Goal: Information Seeking & Learning: Learn about a topic

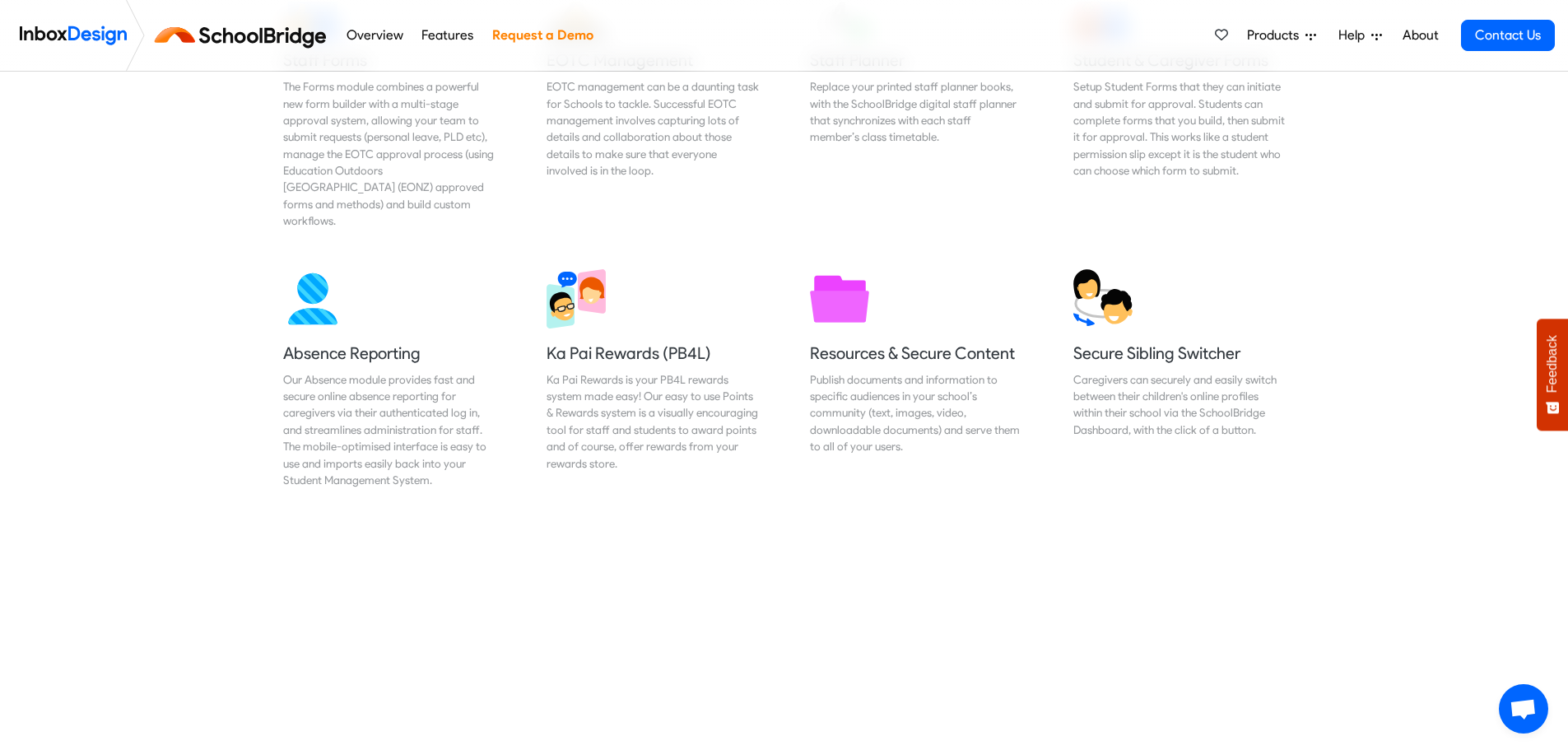
scroll to position [988, 0]
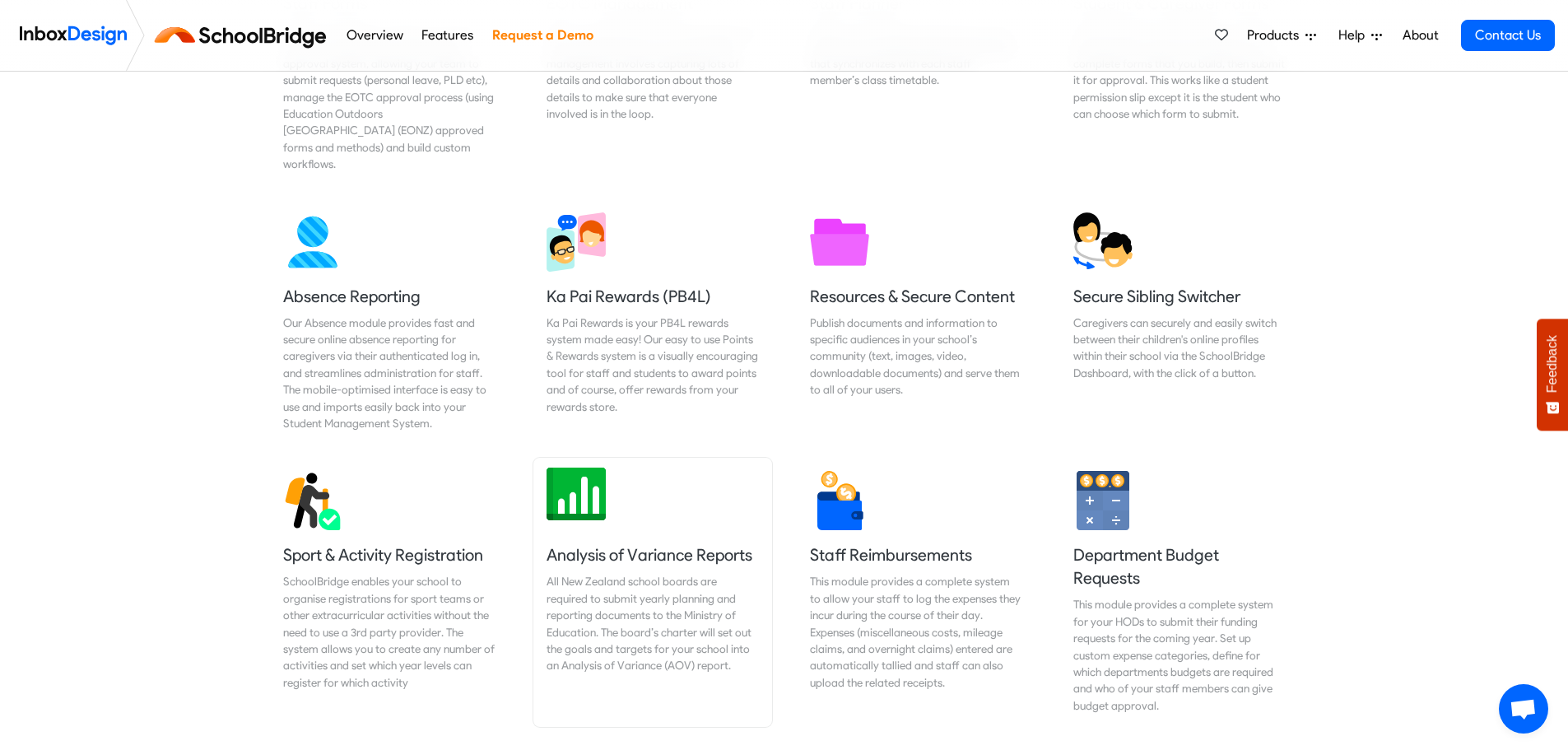
click at [598, 483] on img at bounding box center [576, 494] width 59 height 59
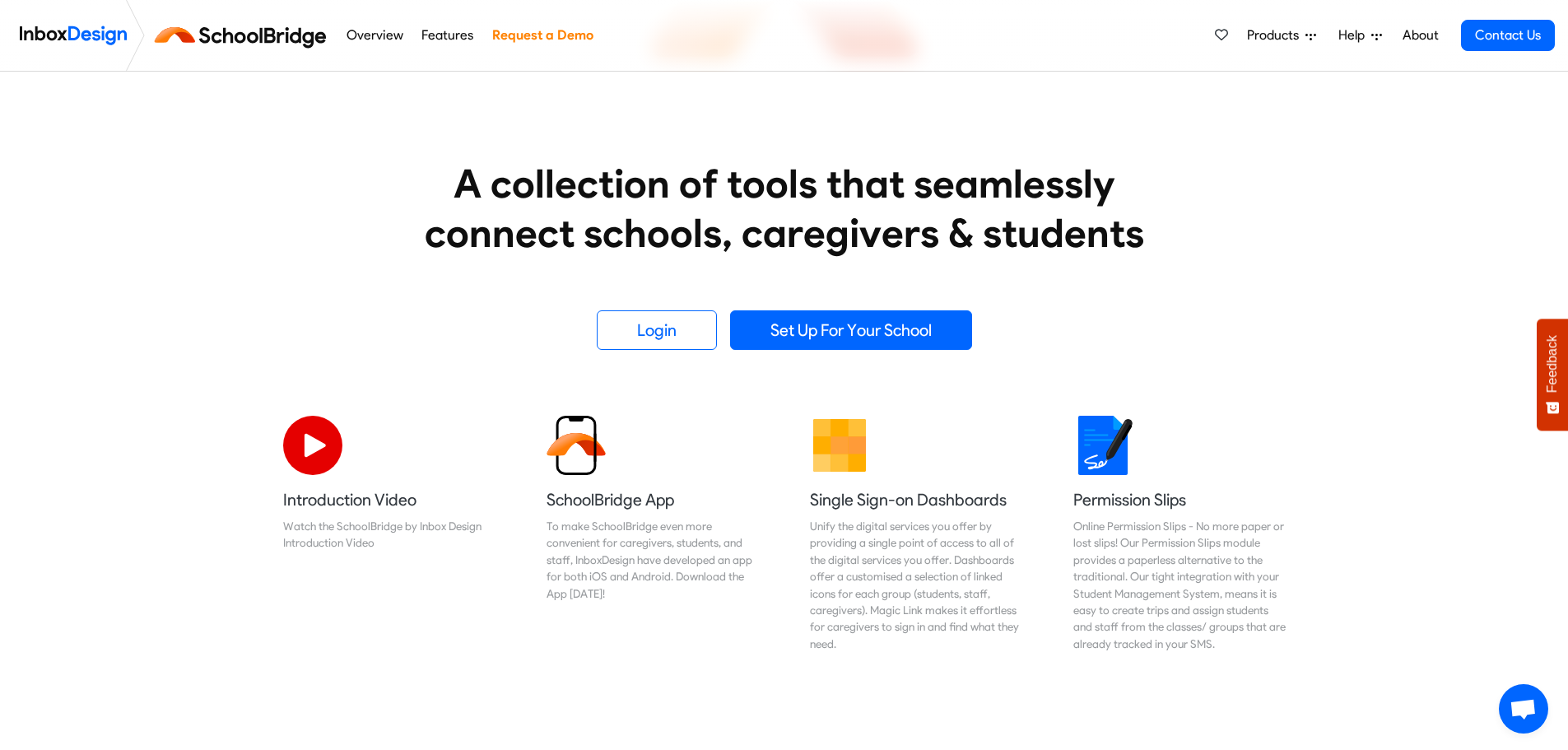
scroll to position [372, 0]
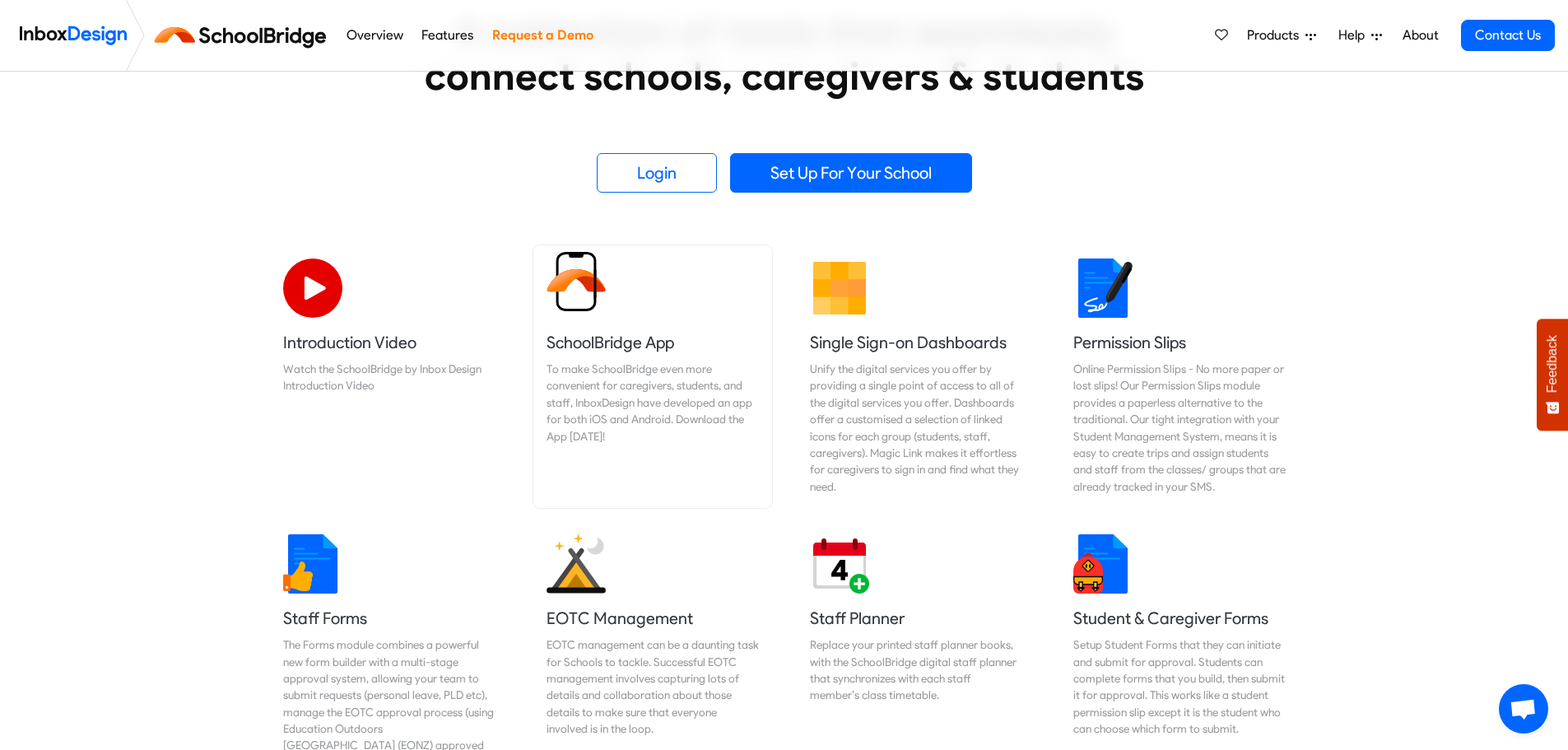
click at [620, 345] on h5 "SchoolBridge App" at bounding box center [652, 342] width 213 height 23
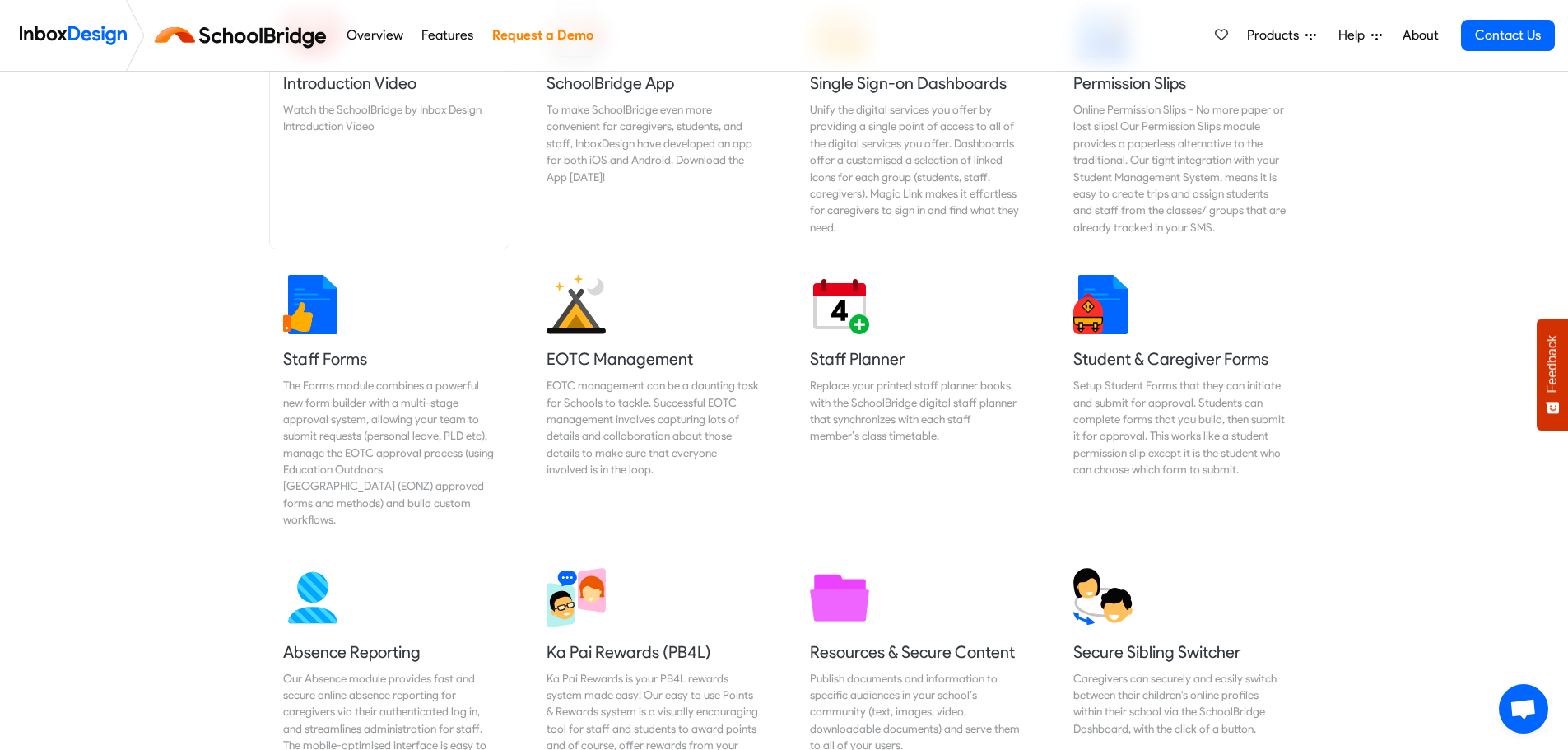
scroll to position [702, 0]
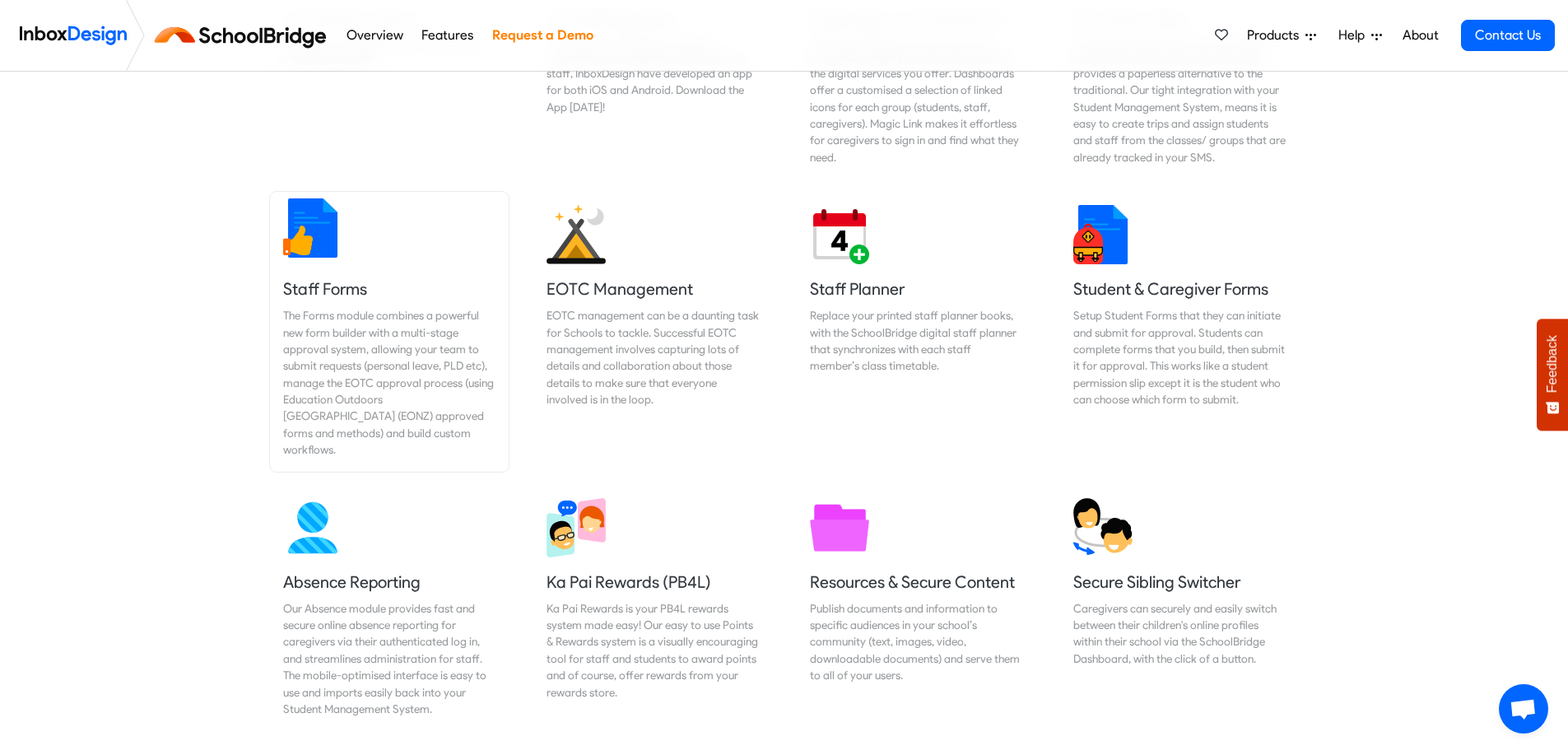
click at [355, 396] on div "The Forms module combines a powerful new form builder with a multi-stage approv…" at bounding box center [389, 382] width 213 height 151
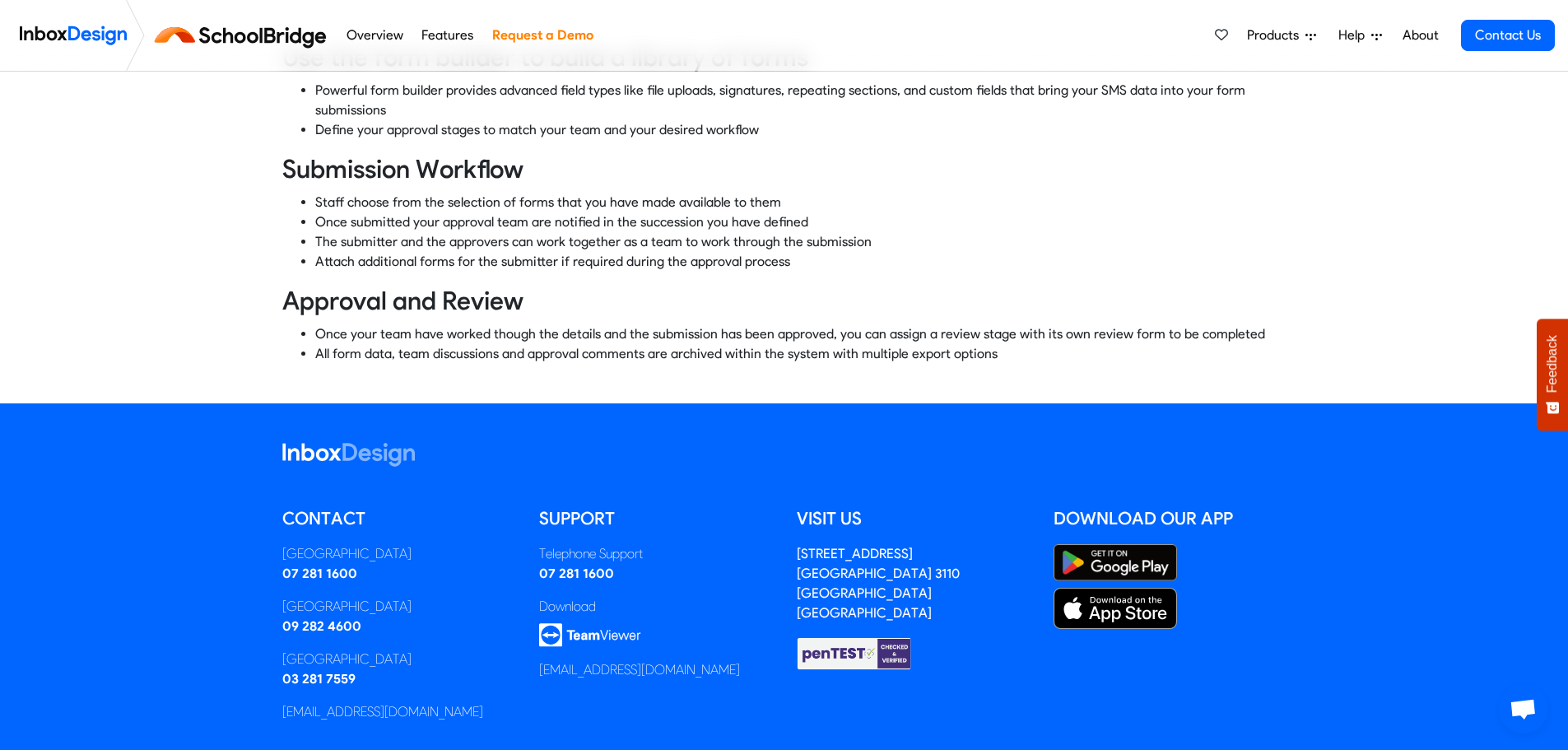
scroll to position [616, 0]
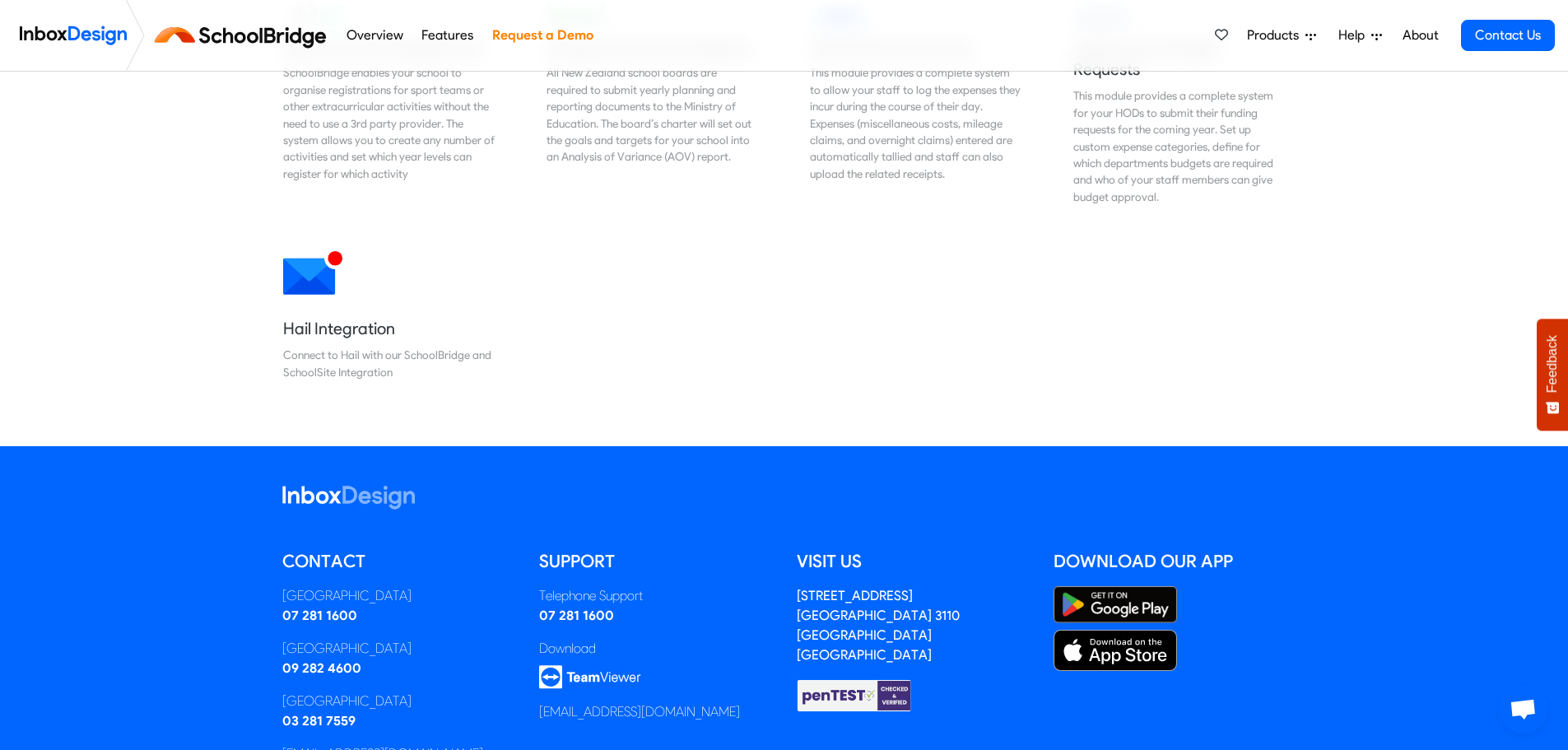
scroll to position [1524, 0]
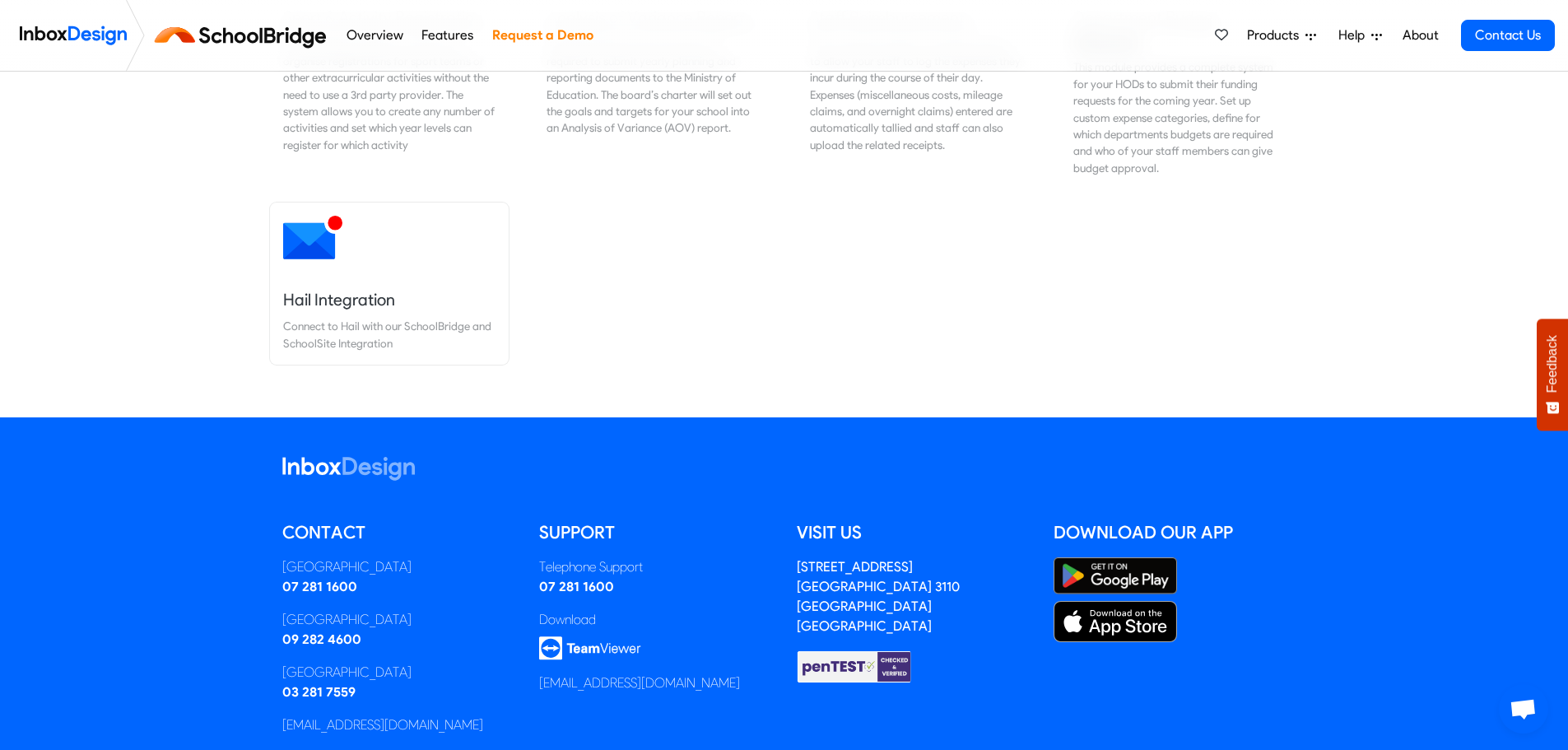
click at [346, 322] on div "Connect to Hail with our SchoolBridge and SchoolSite Integration" at bounding box center [389, 334] width 213 height 34
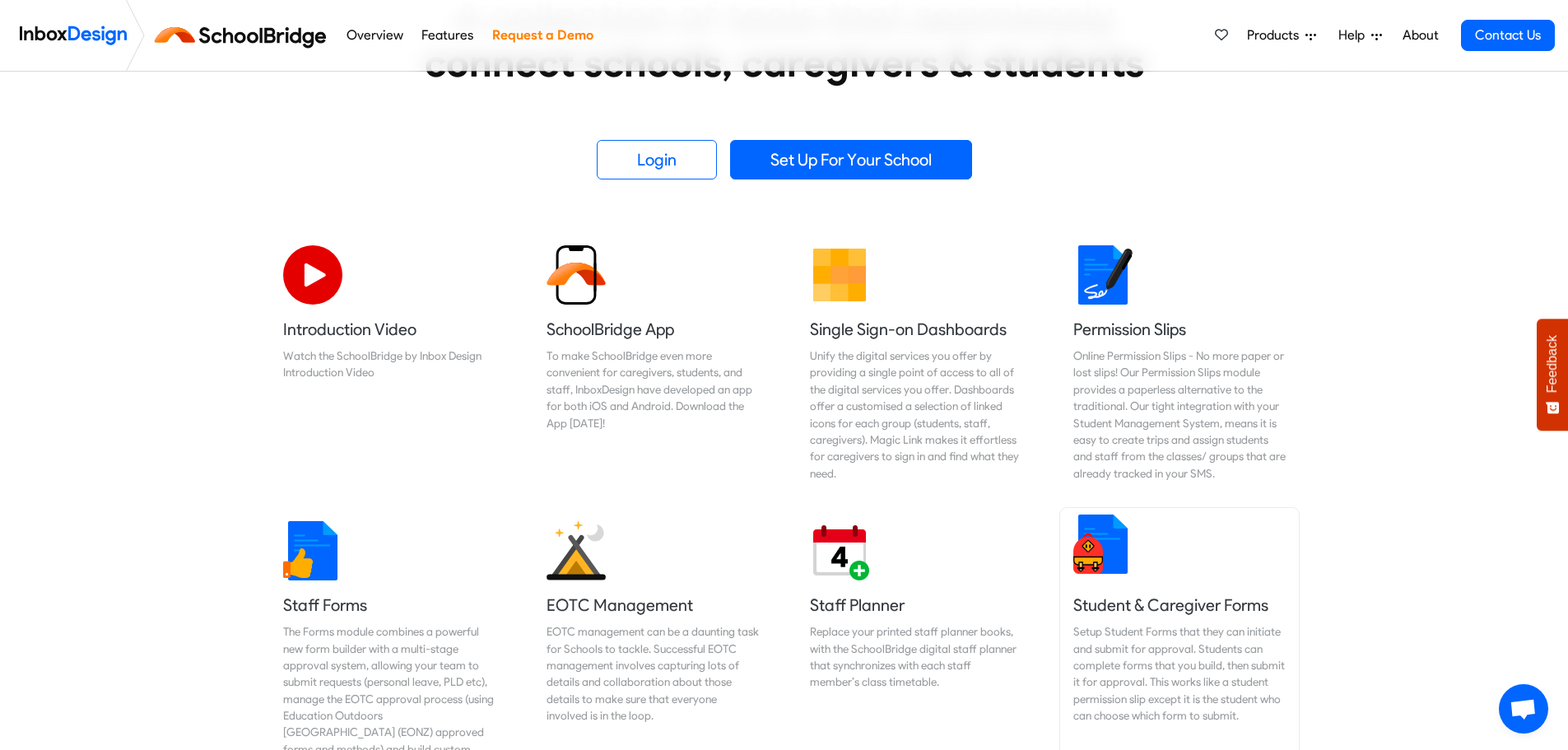
scroll to position [372, 0]
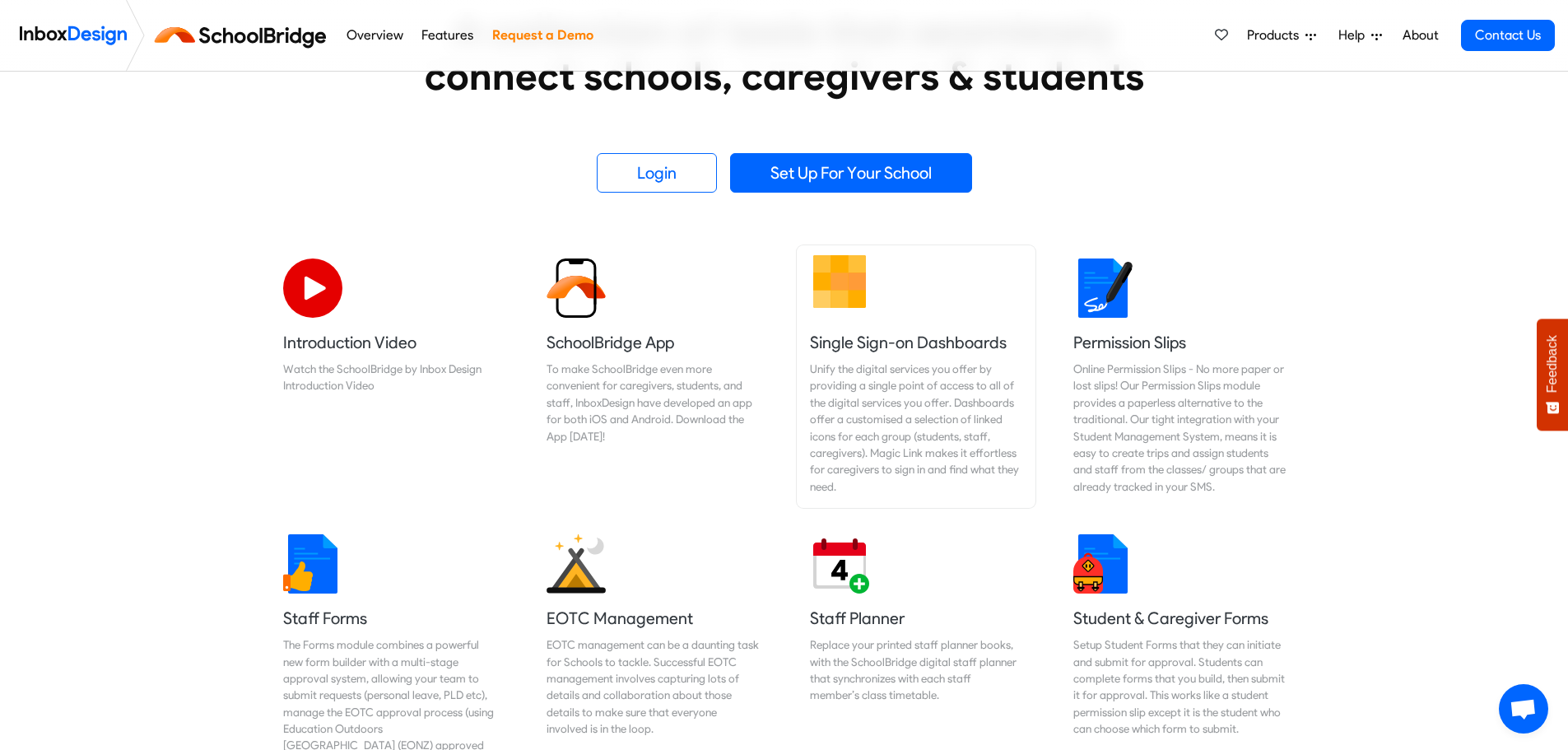
click at [828, 323] on link "Single Sign-on Dashboards Unify the digital services you offer by providing a s…" at bounding box center [916, 377] width 239 height 262
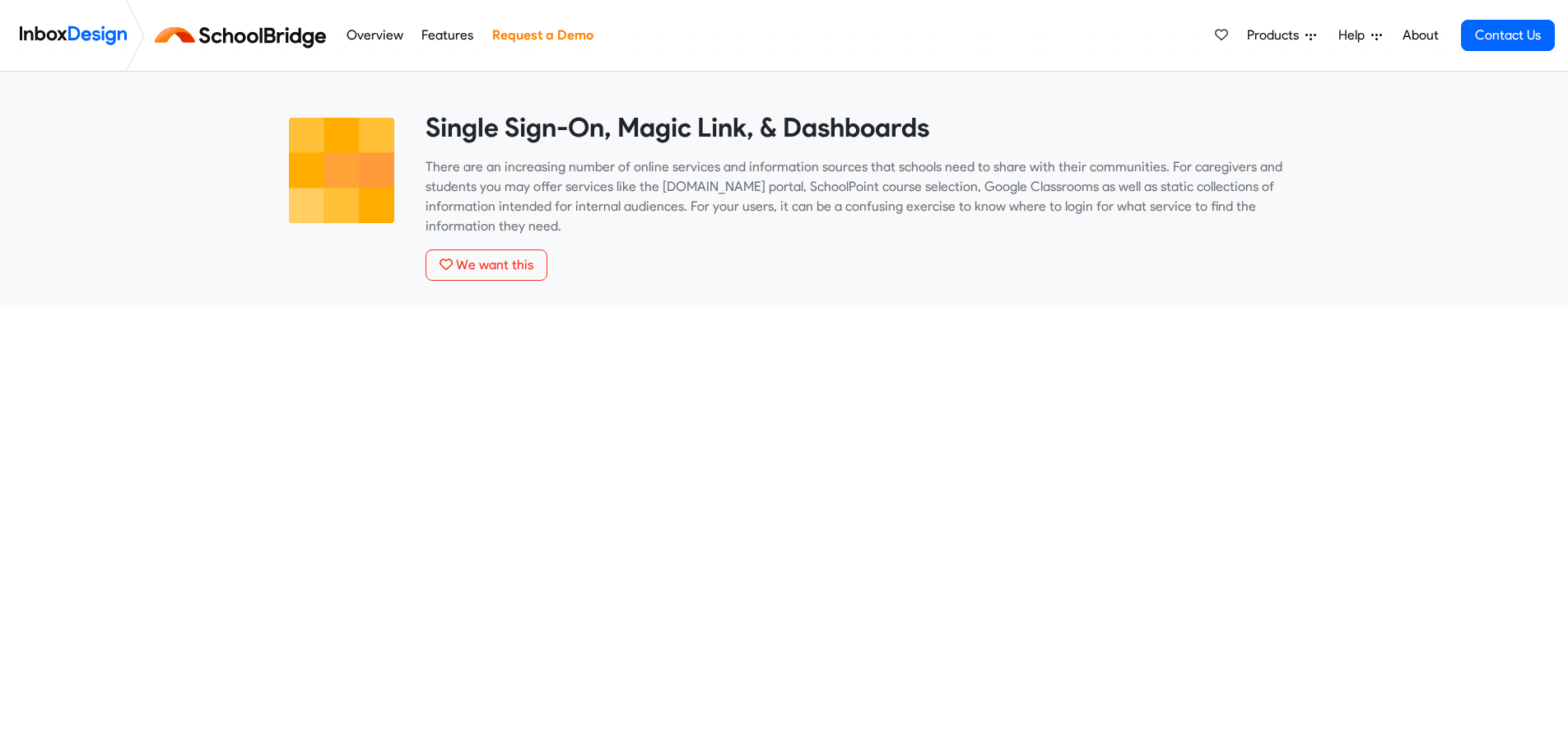
scroll to position [610, 0]
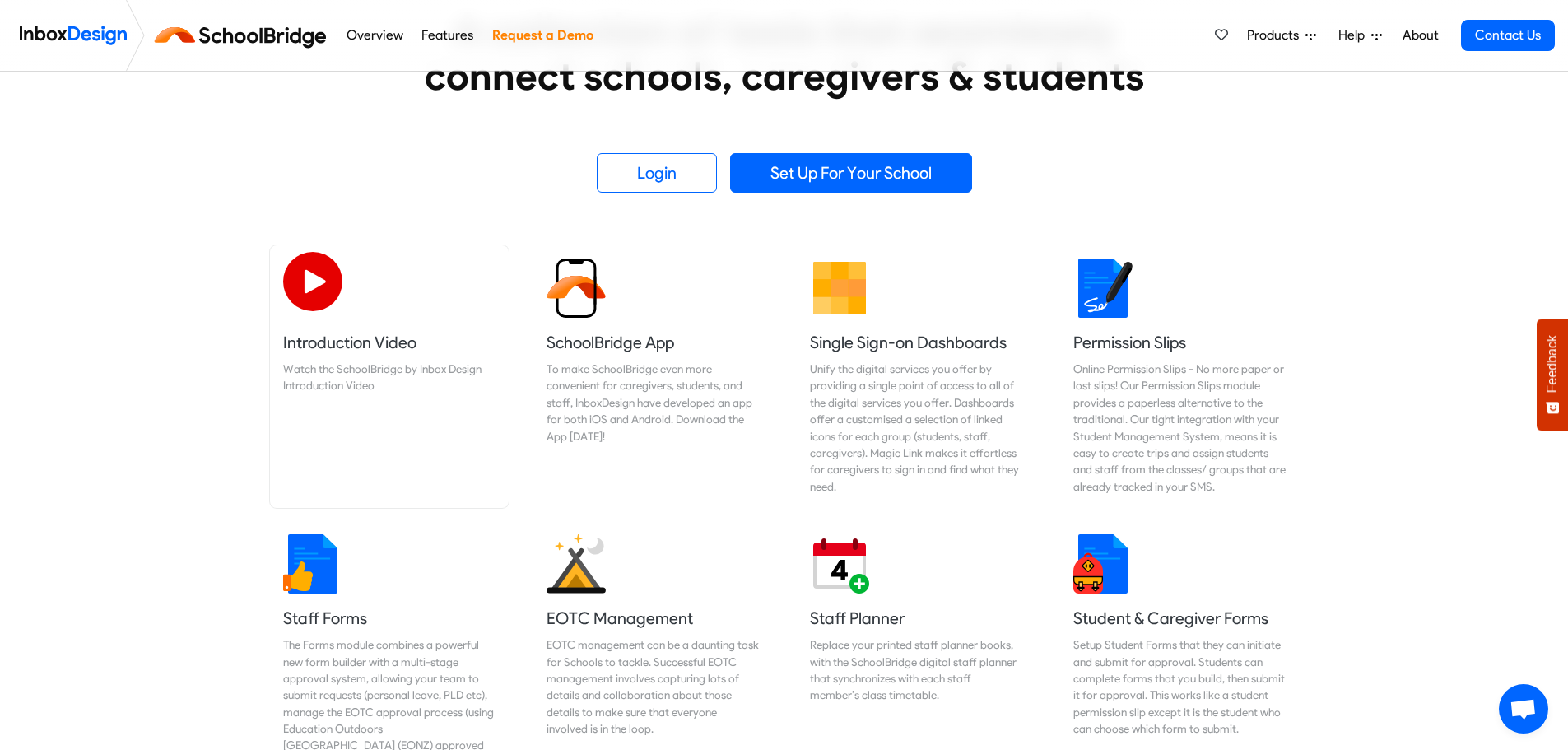
scroll to position [455, 0]
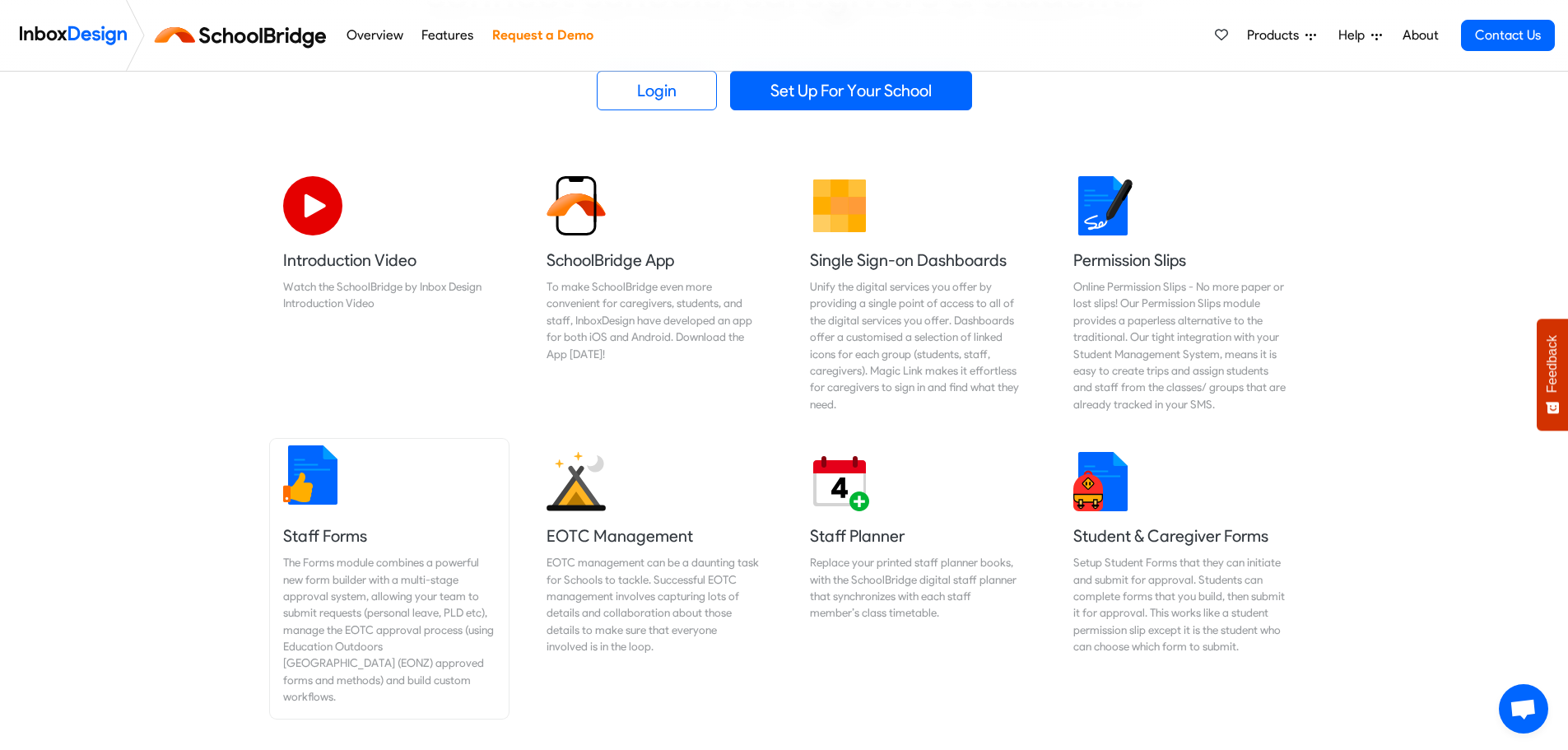
click at [379, 536] on h5 "Staff Forms" at bounding box center [389, 536] width 213 height 23
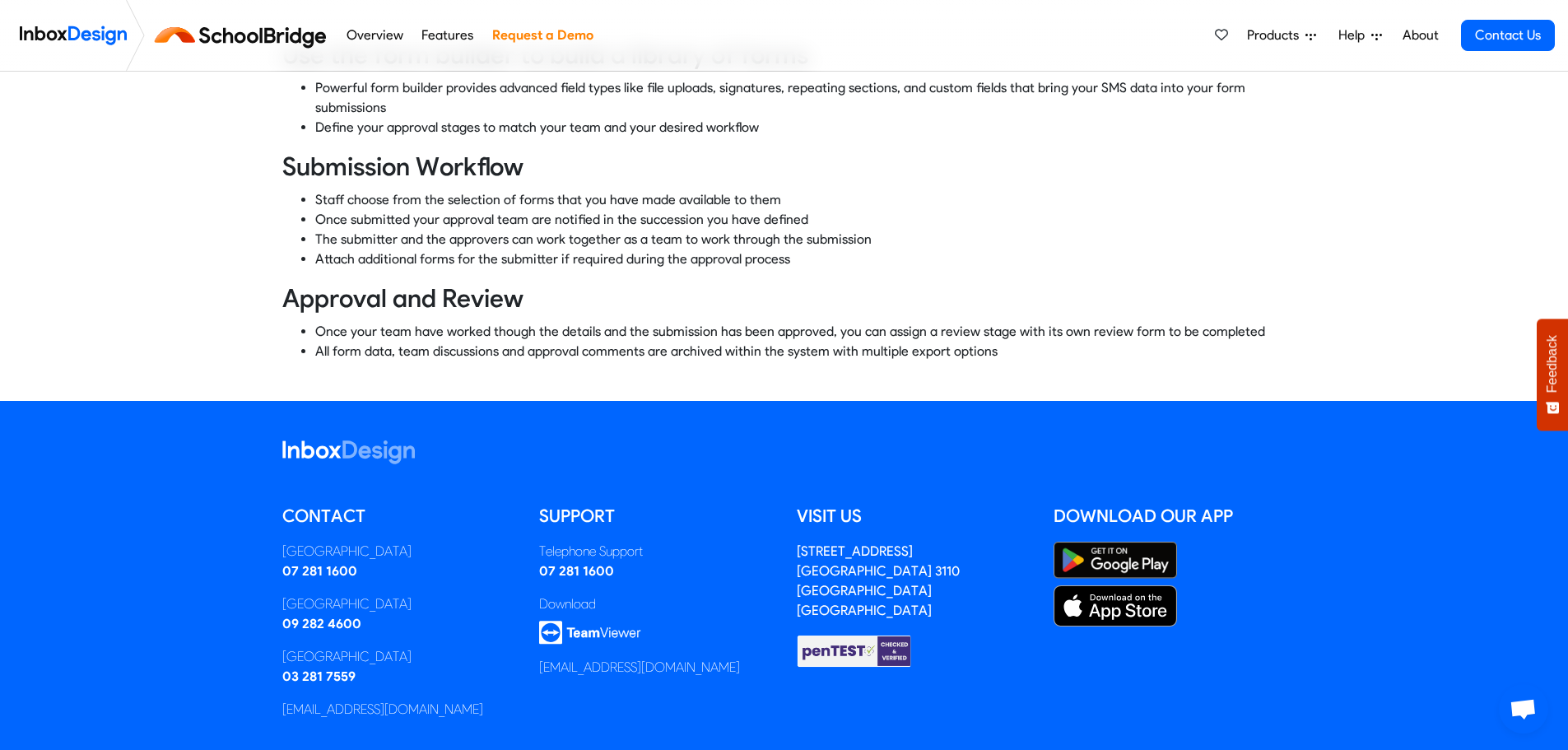
scroll to position [616, 0]
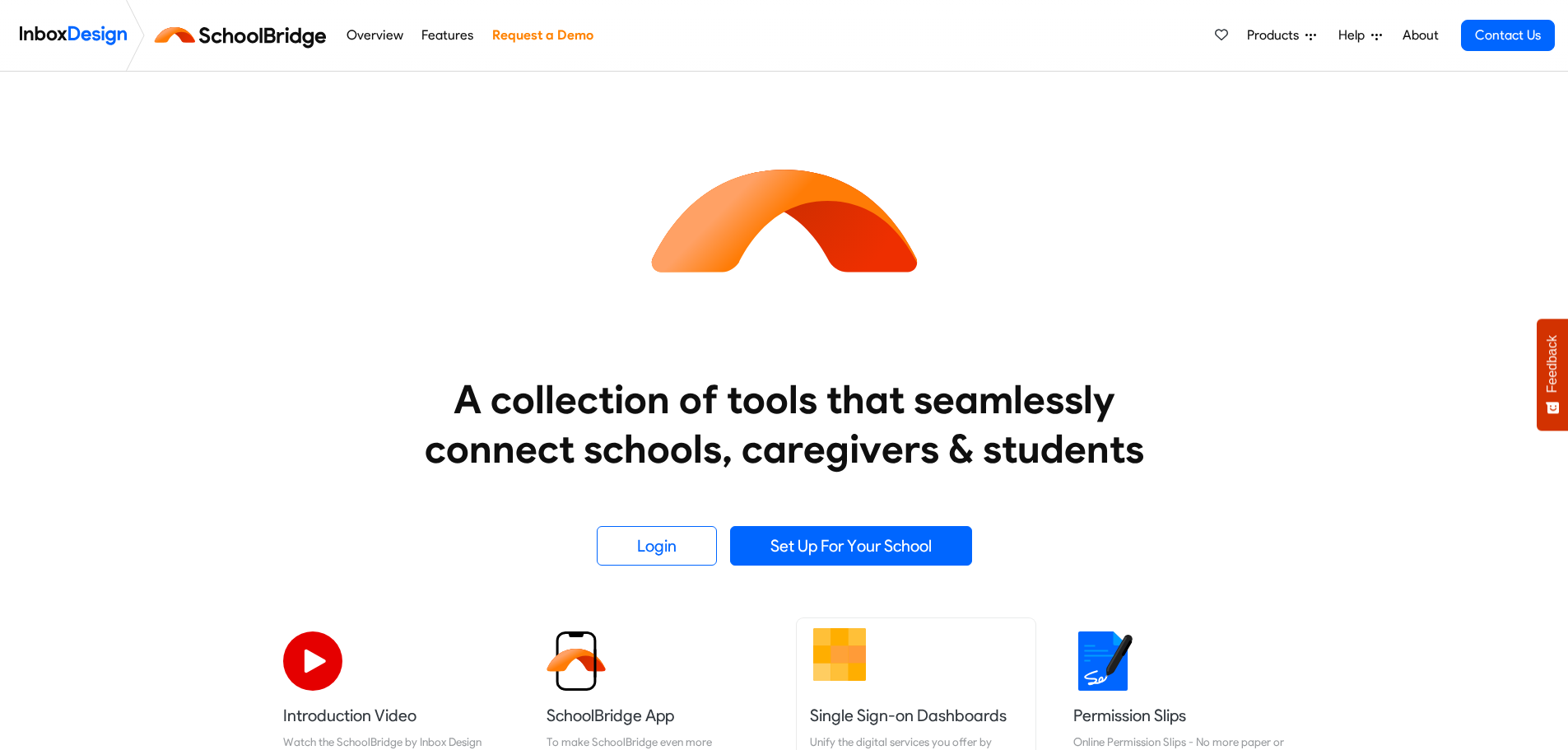
scroll to position [455, 0]
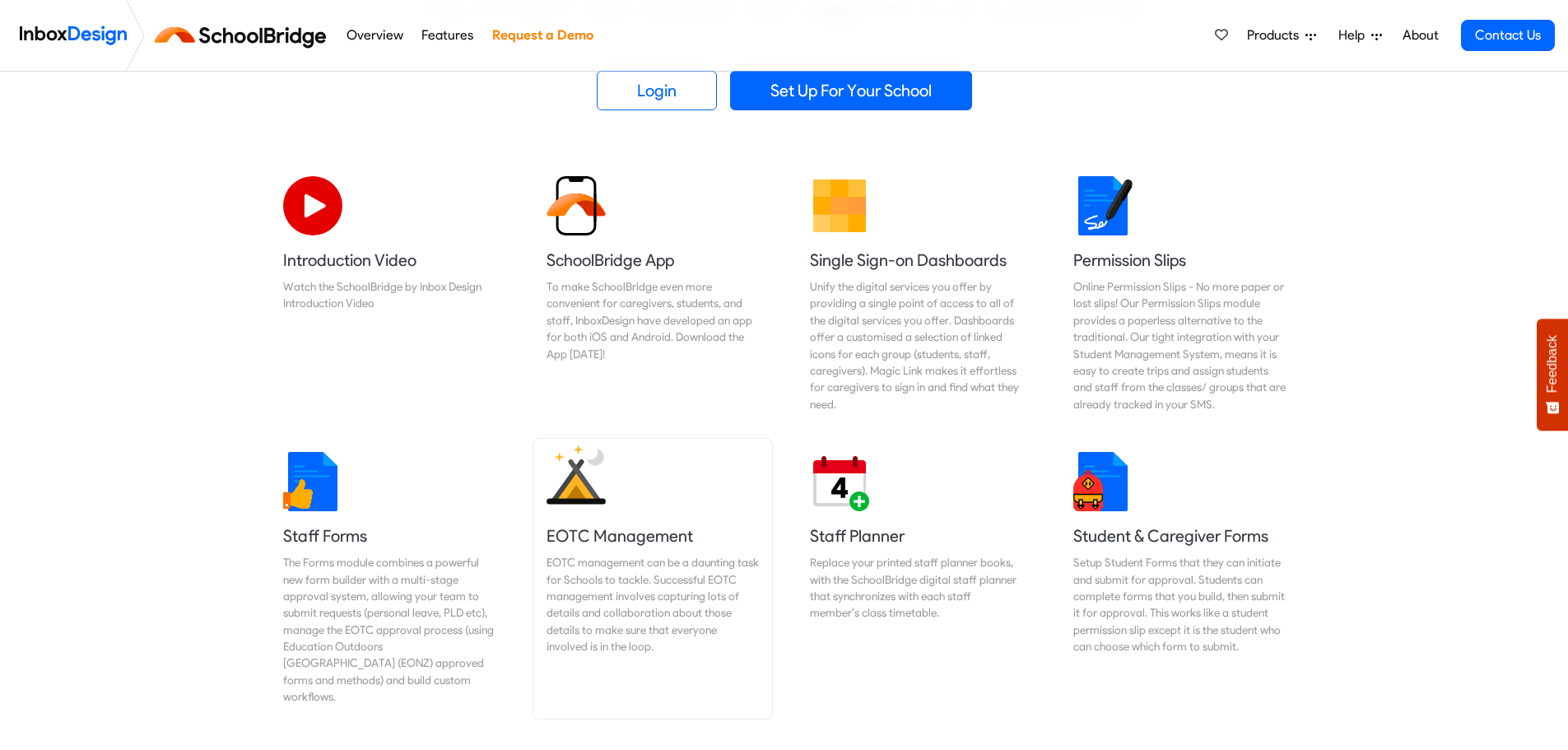
click at [652, 512] on link "EOTC Management EOTC management can be a daunting task for Schools to tackle. S…" at bounding box center [652, 579] width 239 height 280
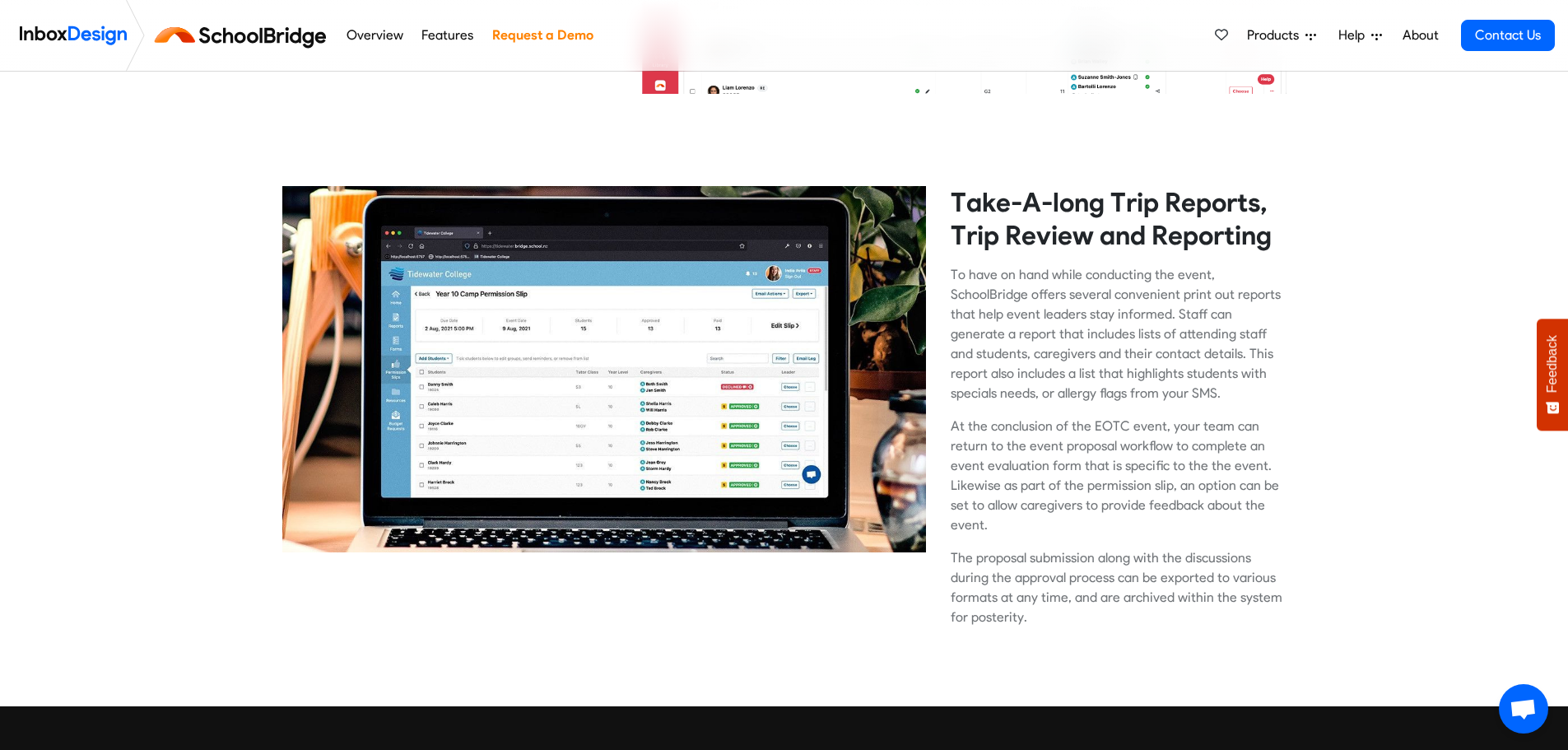
scroll to position [3456, 0]
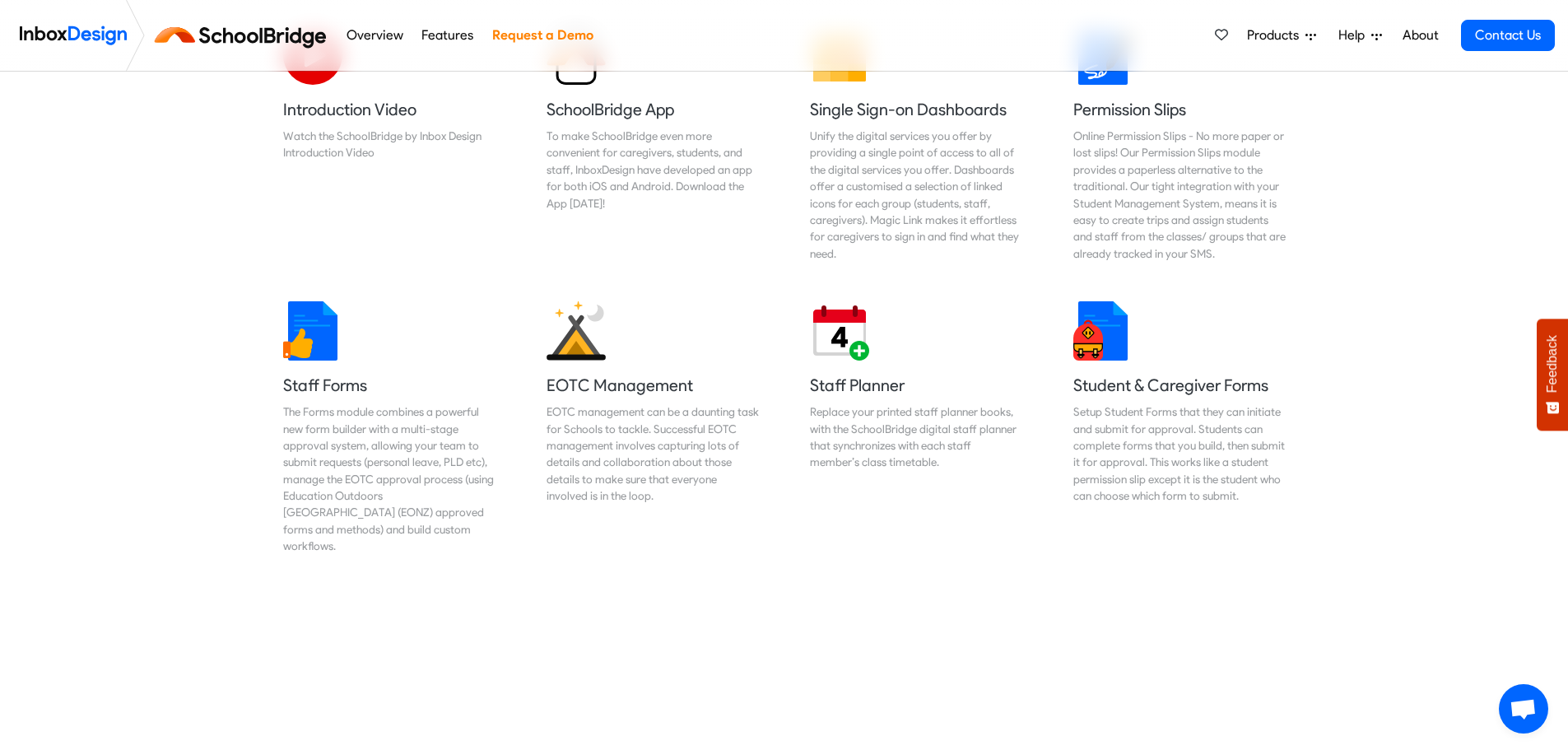
scroll to position [658, 0]
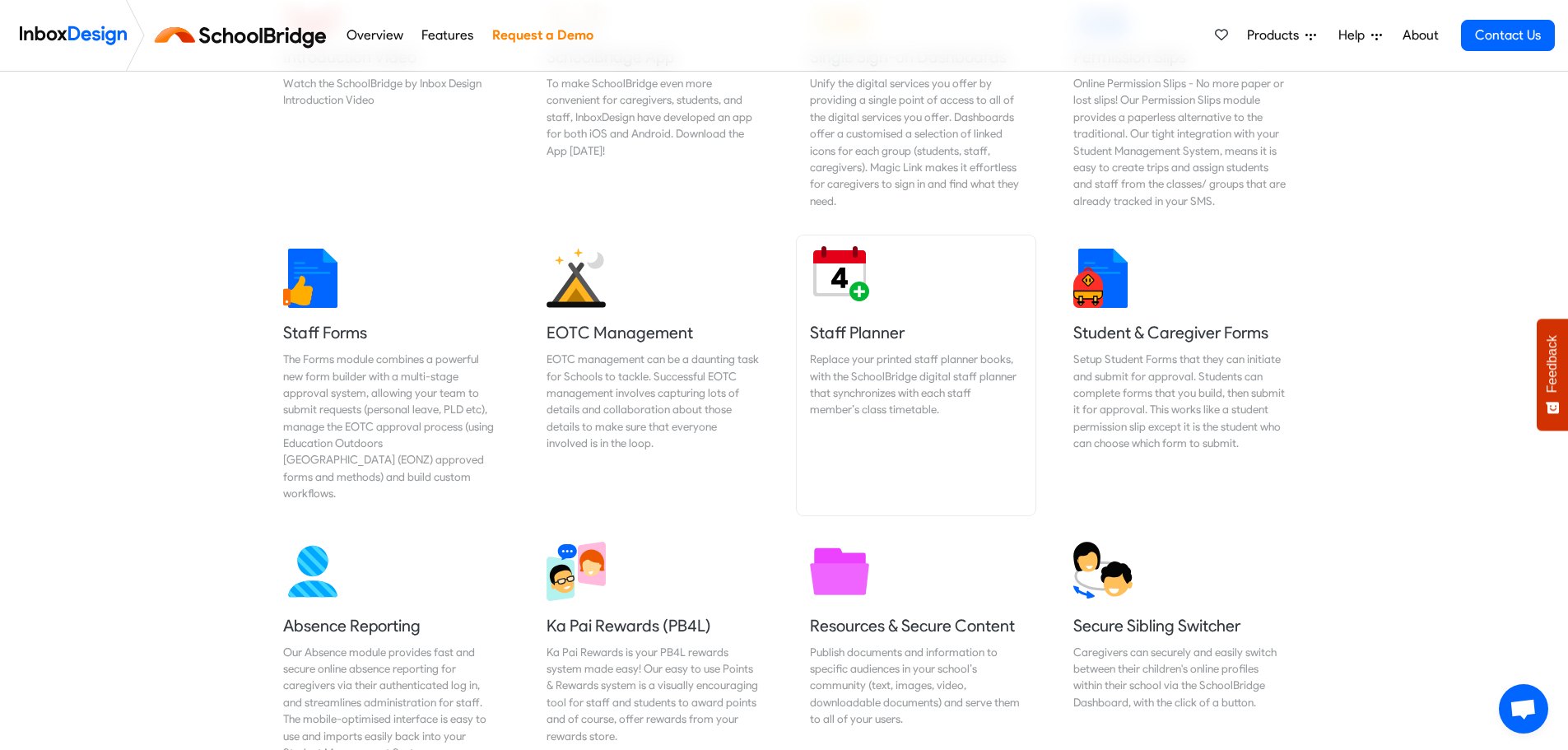
click at [927, 354] on div "Replace your printed staff planner books, with the SchoolBridge digital staff p…" at bounding box center [916, 384] width 213 height 67
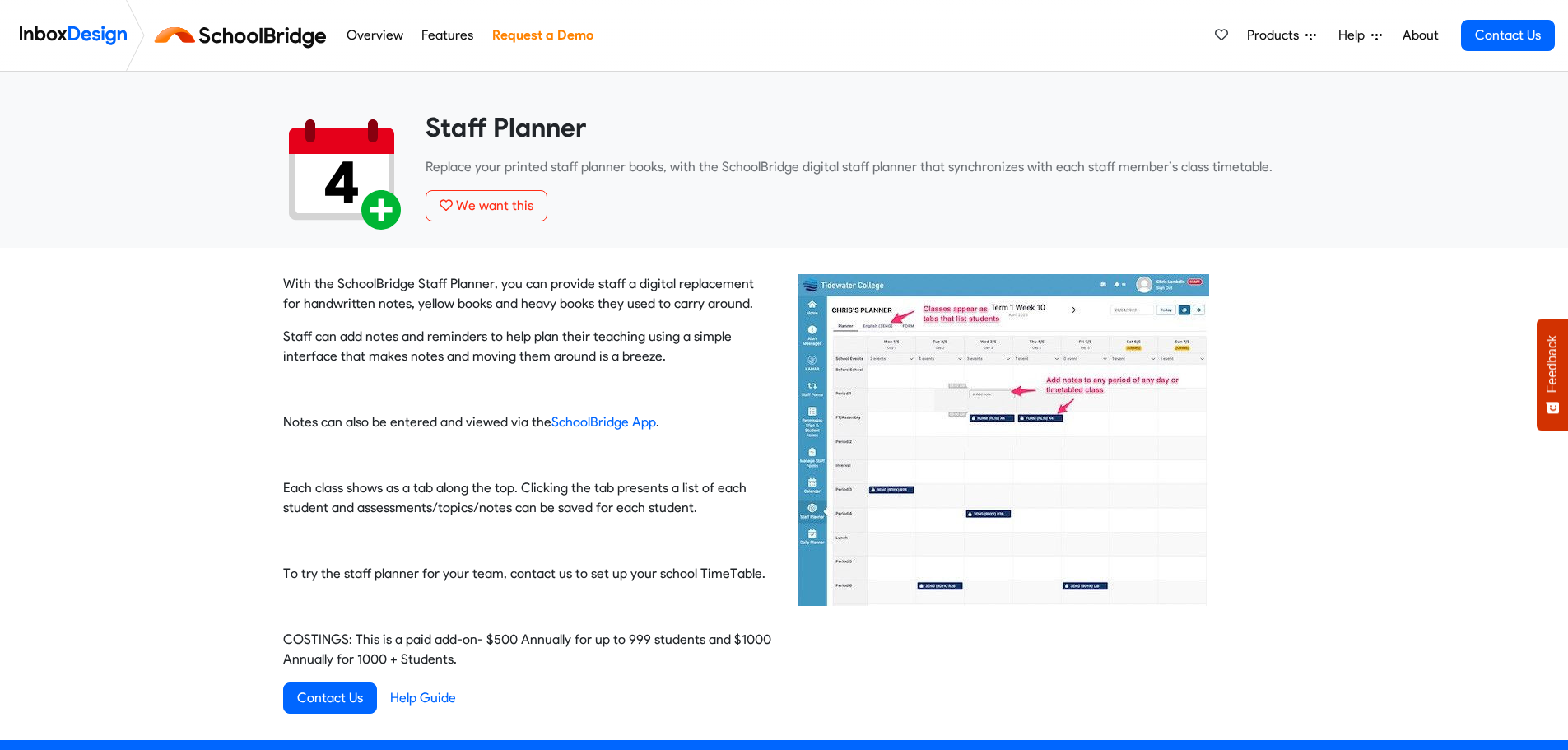
scroll to position [82, 0]
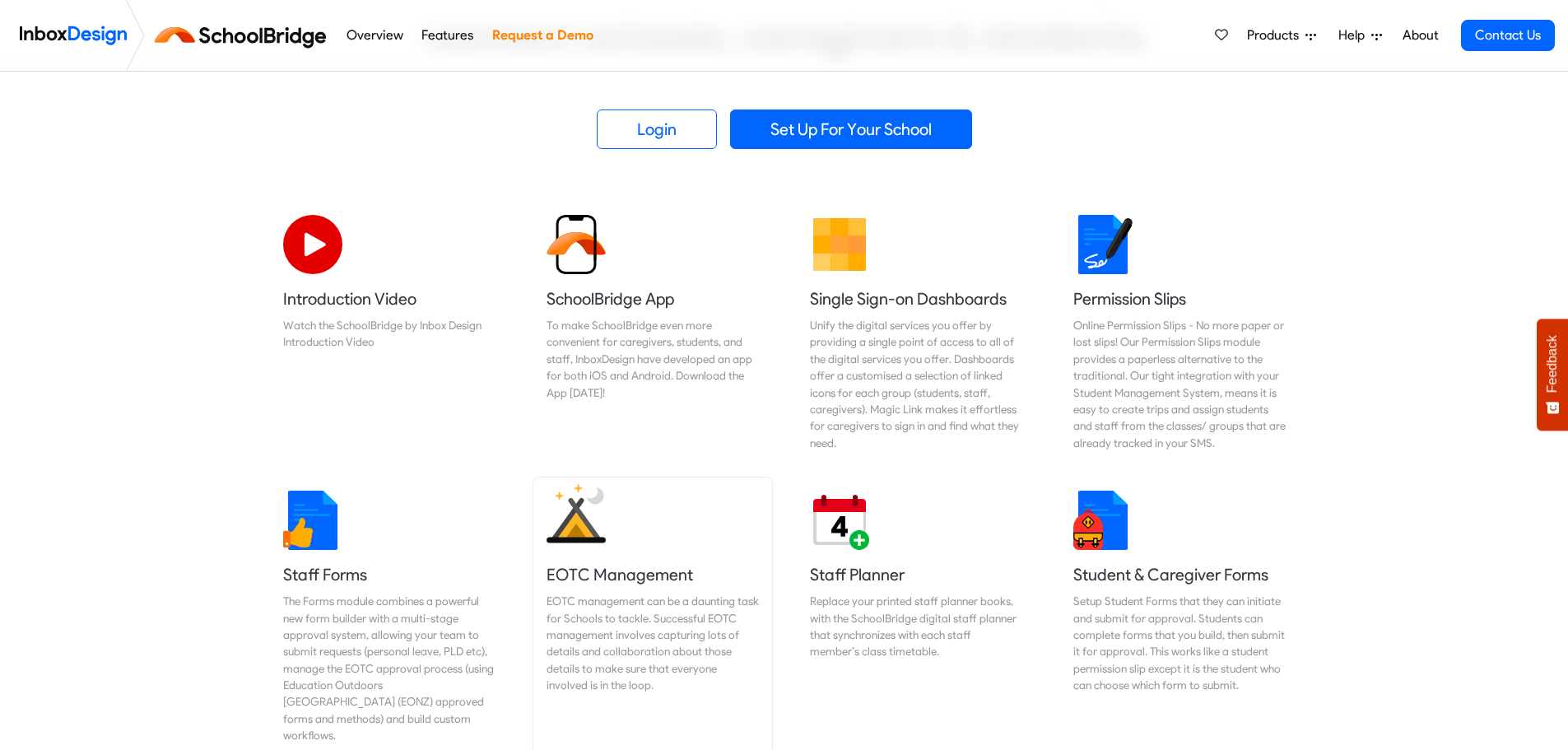
scroll to position [412, 0]
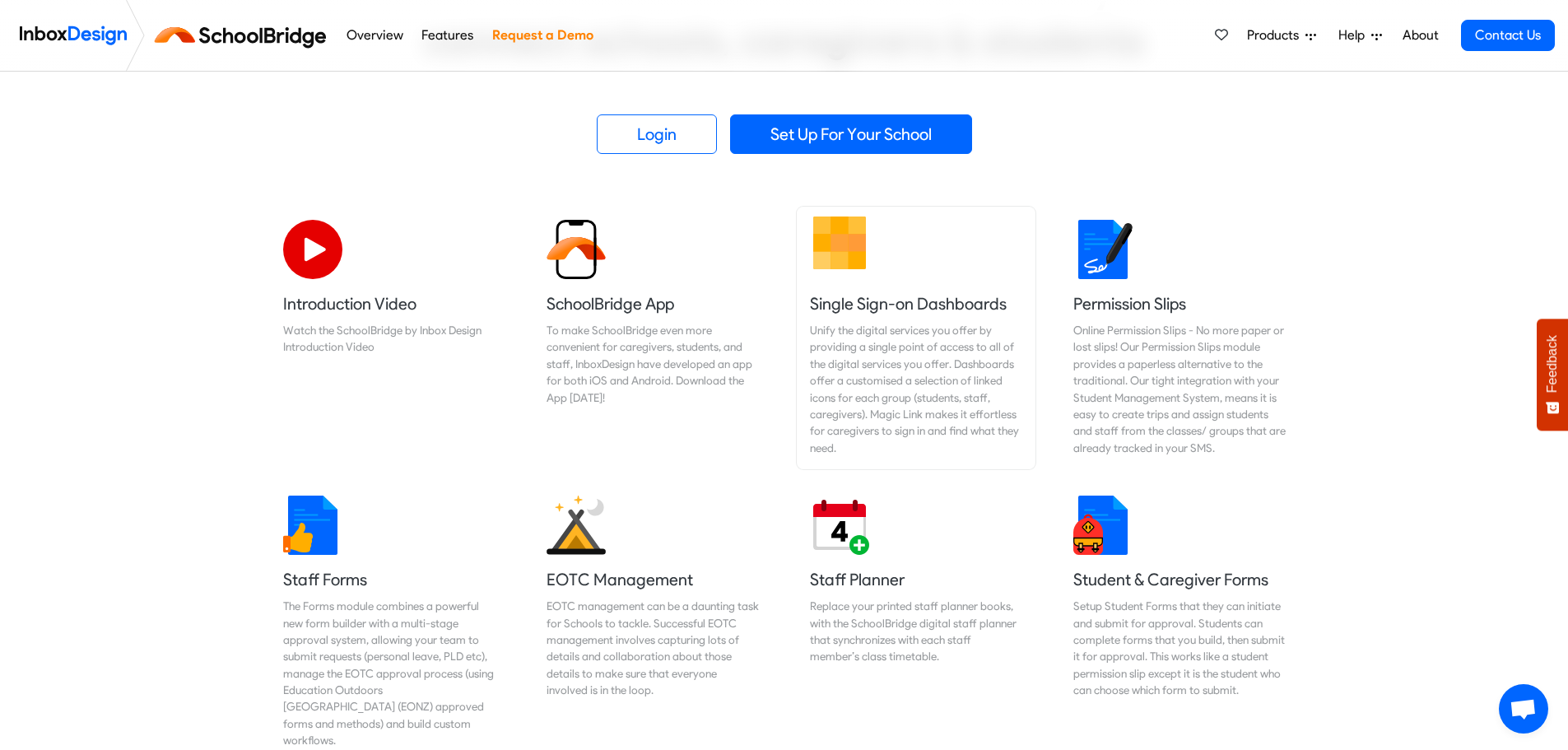
click at [875, 362] on div "Unify the digital services you offer by providing a single point of access to a…" at bounding box center [916, 388] width 213 height 134
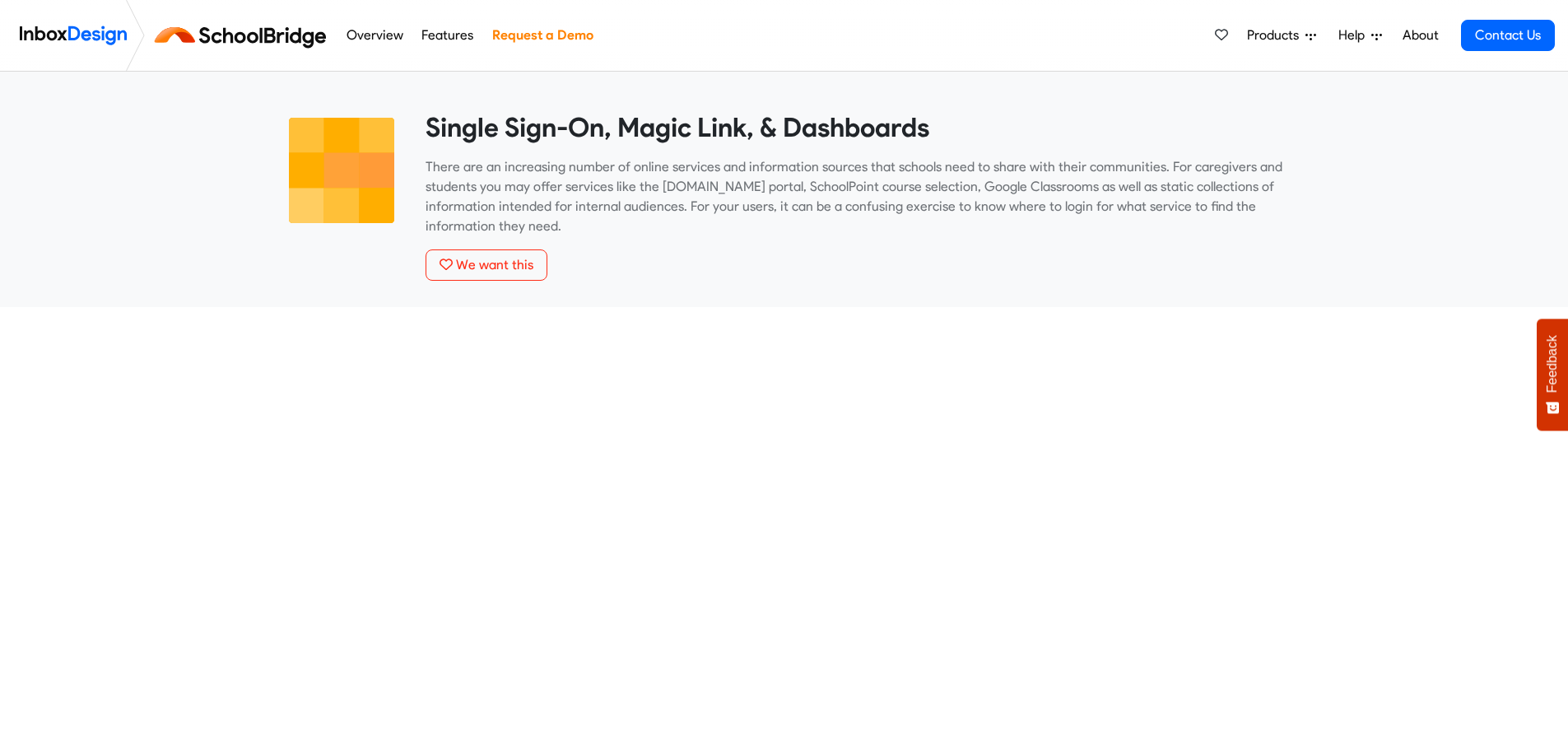
scroll to position [854, 0]
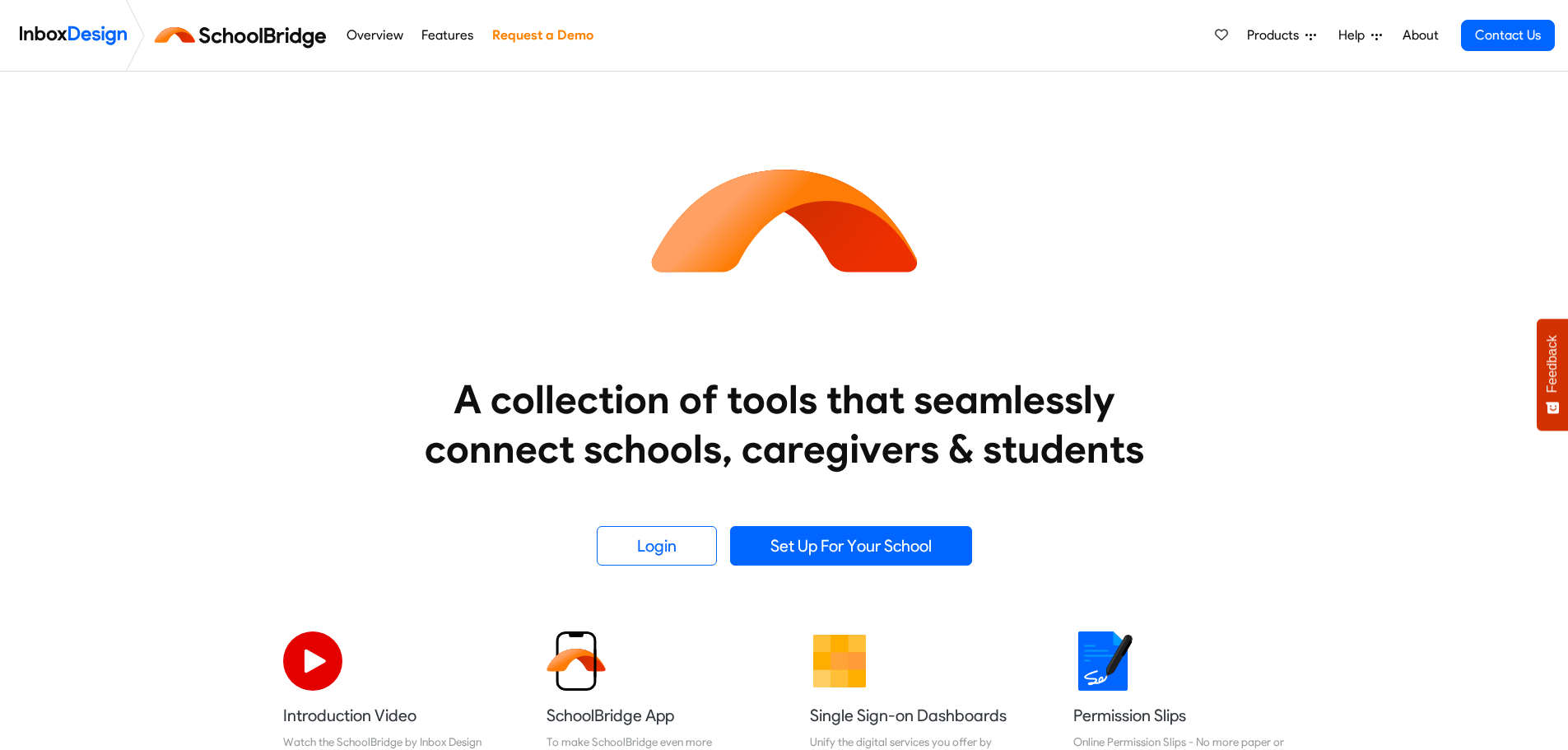
scroll to position [412, 0]
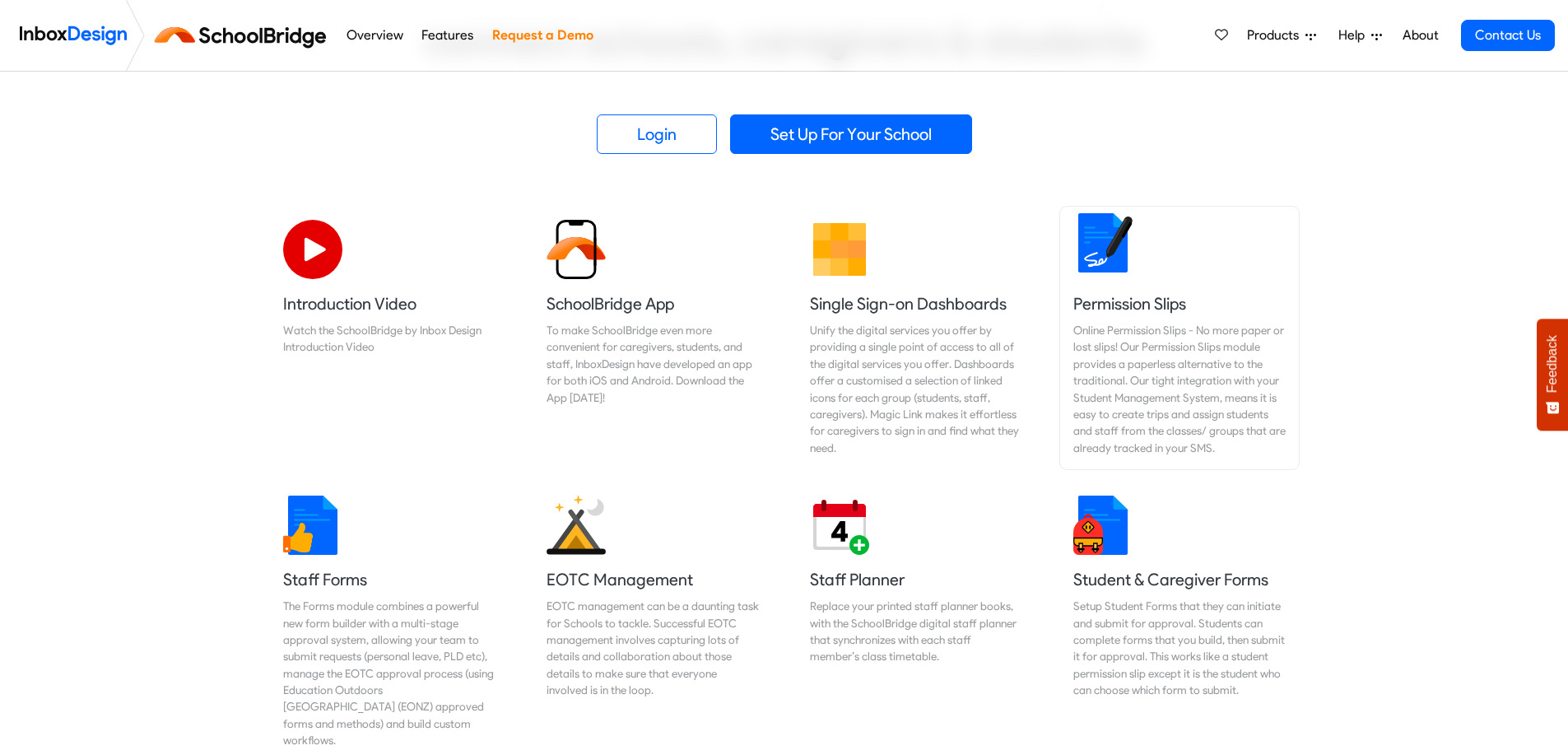
click at [1140, 320] on link "Permission Slips Online Permission Slips - No more paper or lost slips! ​Our Pe…" at bounding box center [1179, 337] width 239 height 262
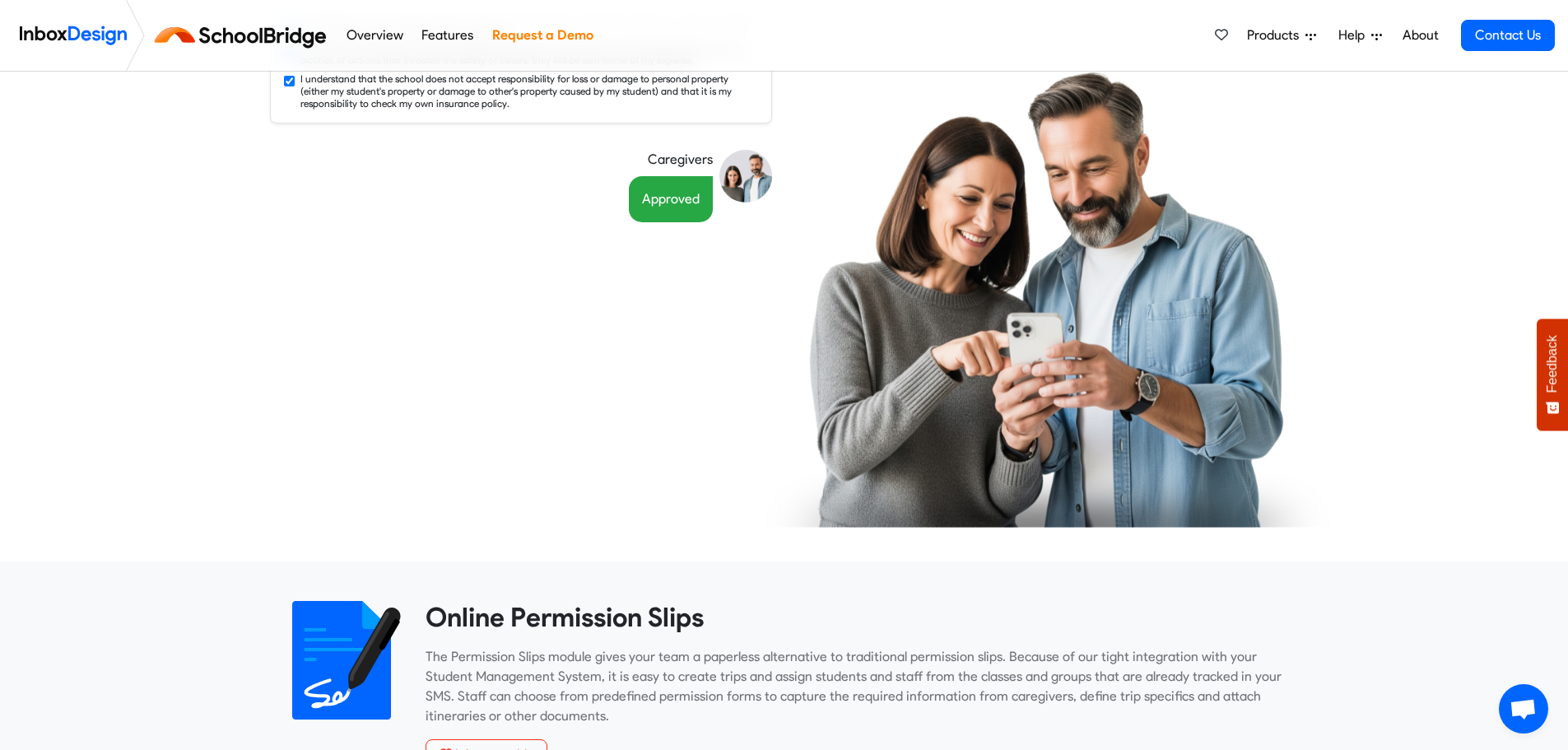
scroll to position [331, 0]
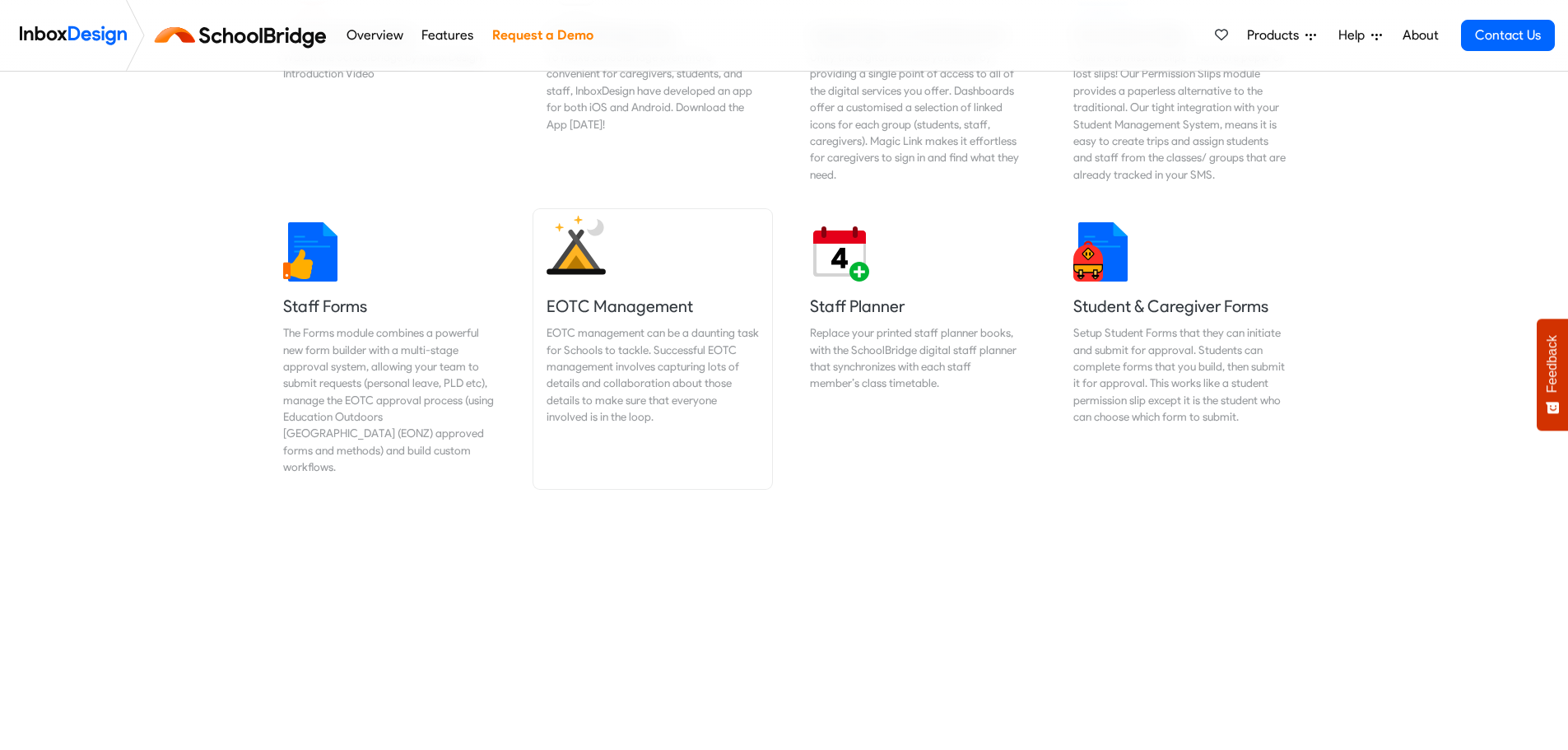
scroll to position [740, 0]
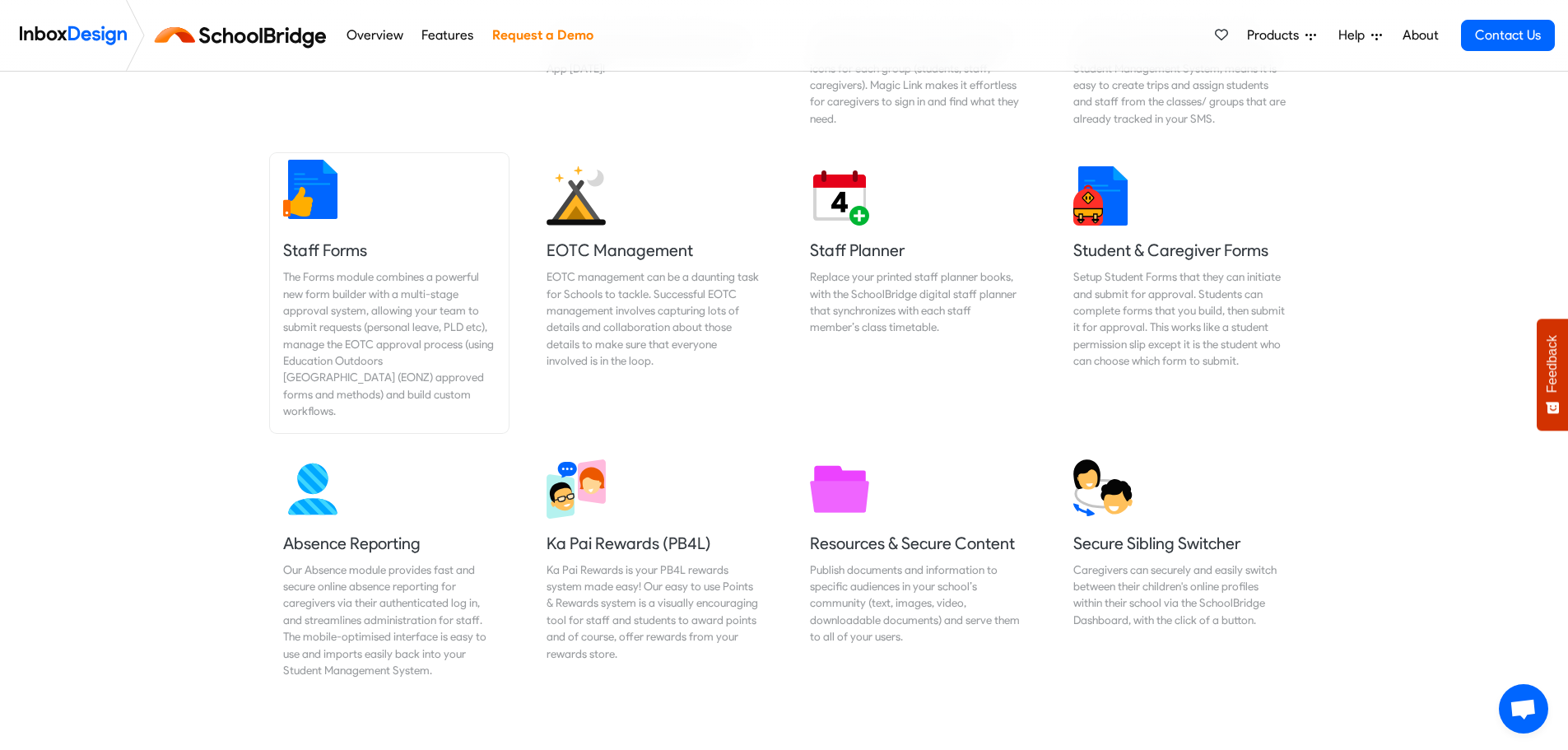
click at [443, 344] on div "The Forms module combines a powerful new form builder with a multi-stage approv…" at bounding box center [389, 344] width 213 height 151
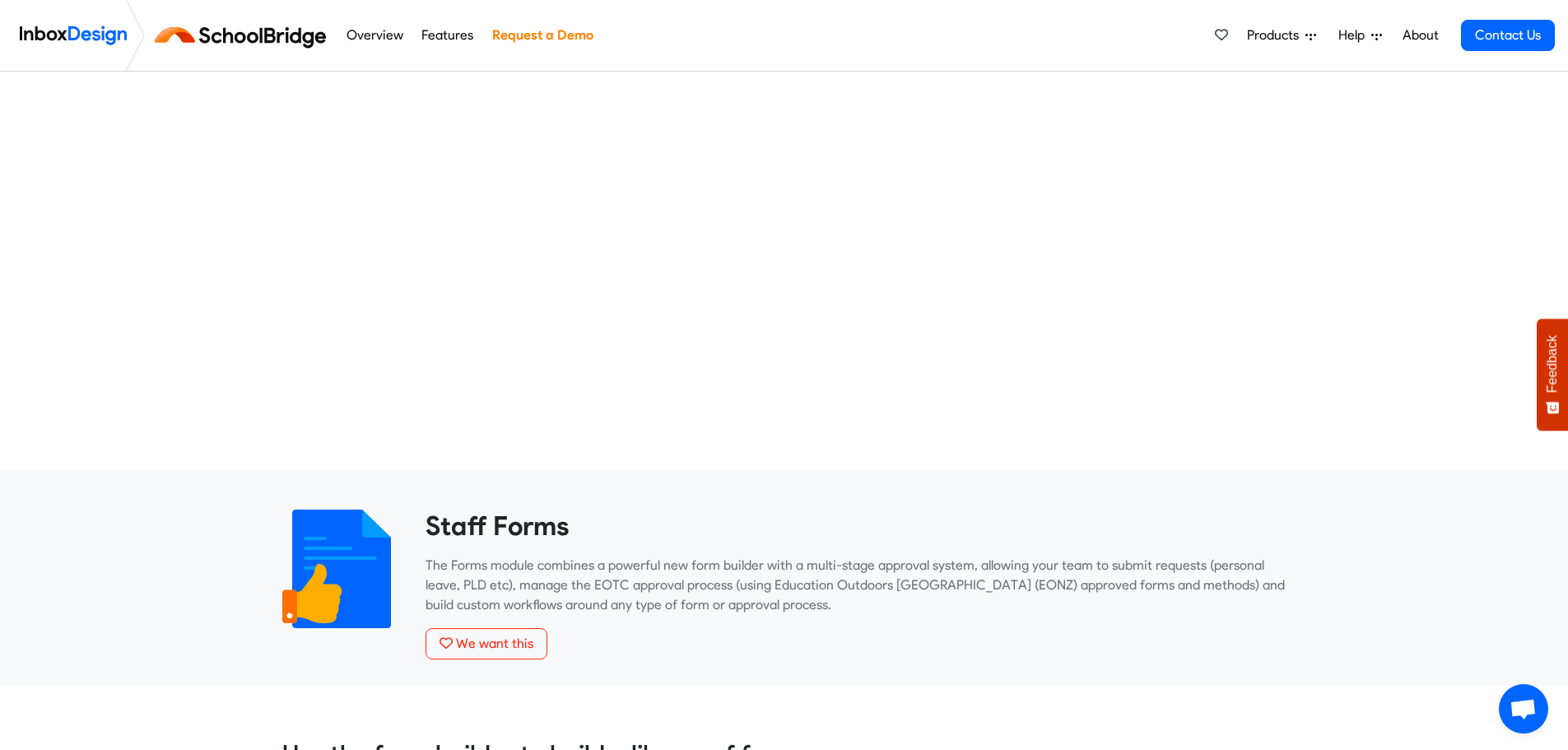
scroll to position [40, 0]
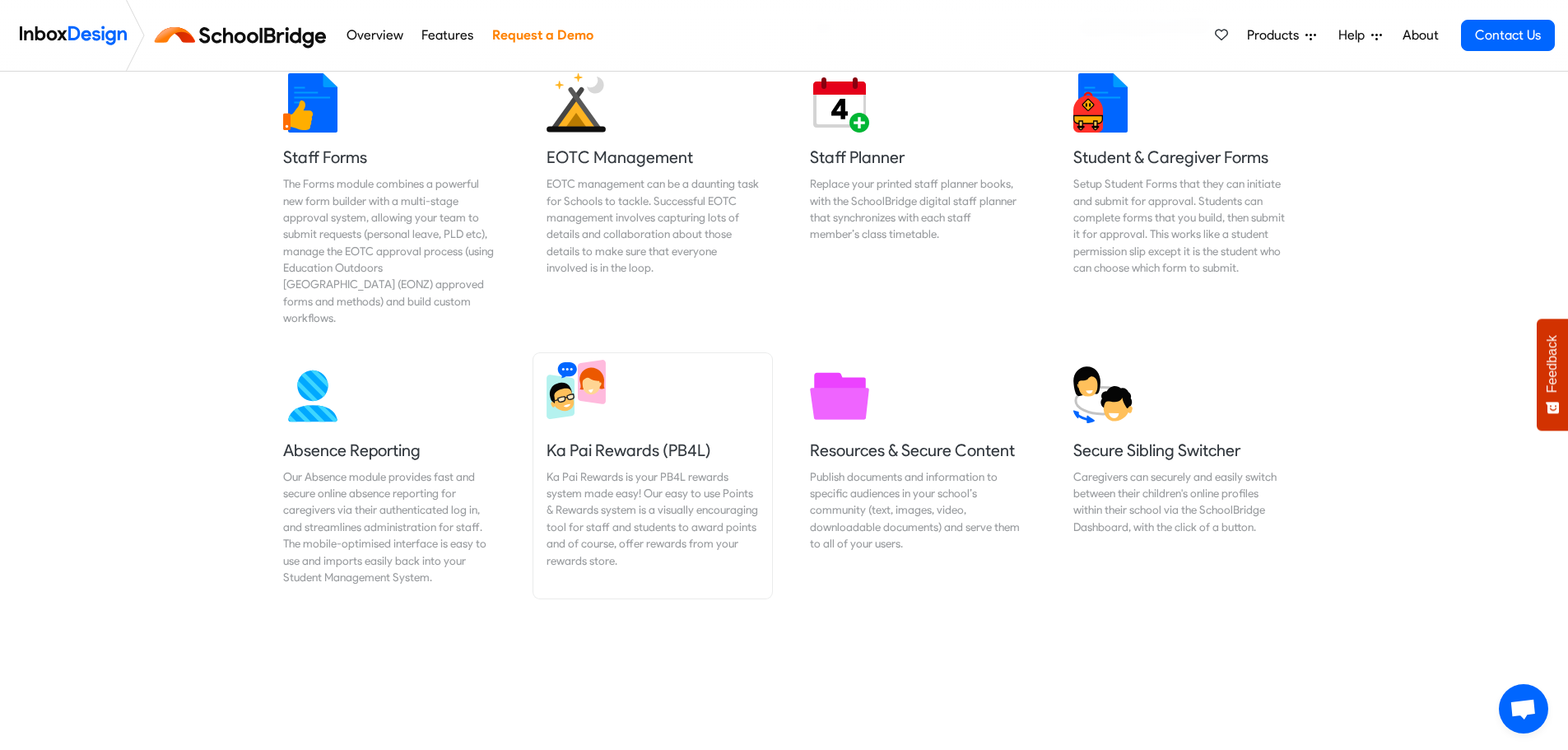
scroll to position [740, 0]
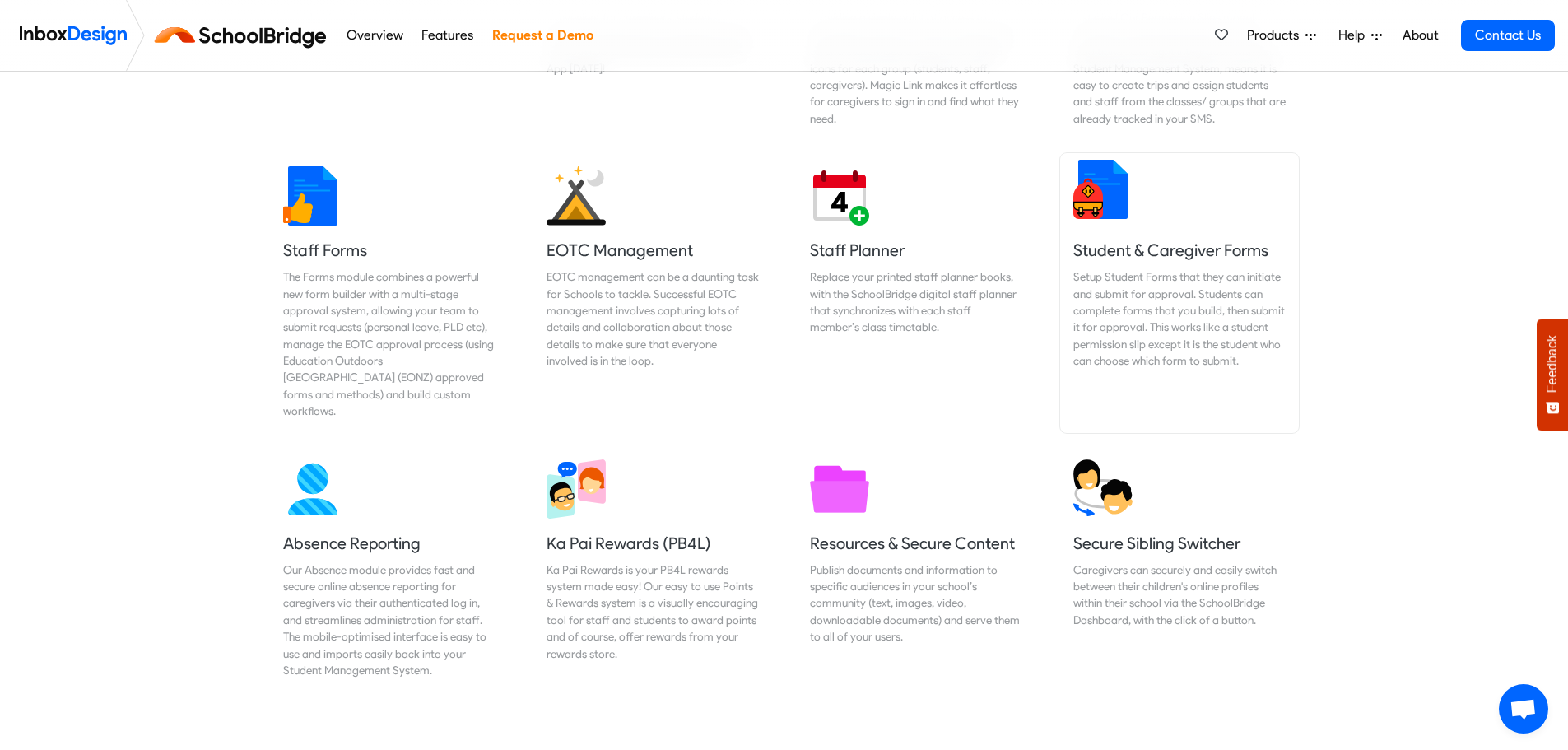
click at [1185, 309] on div "Setup Student Forms that they can initiate and submit for approval. Students ca…" at bounding box center [1180, 318] width 213 height 101
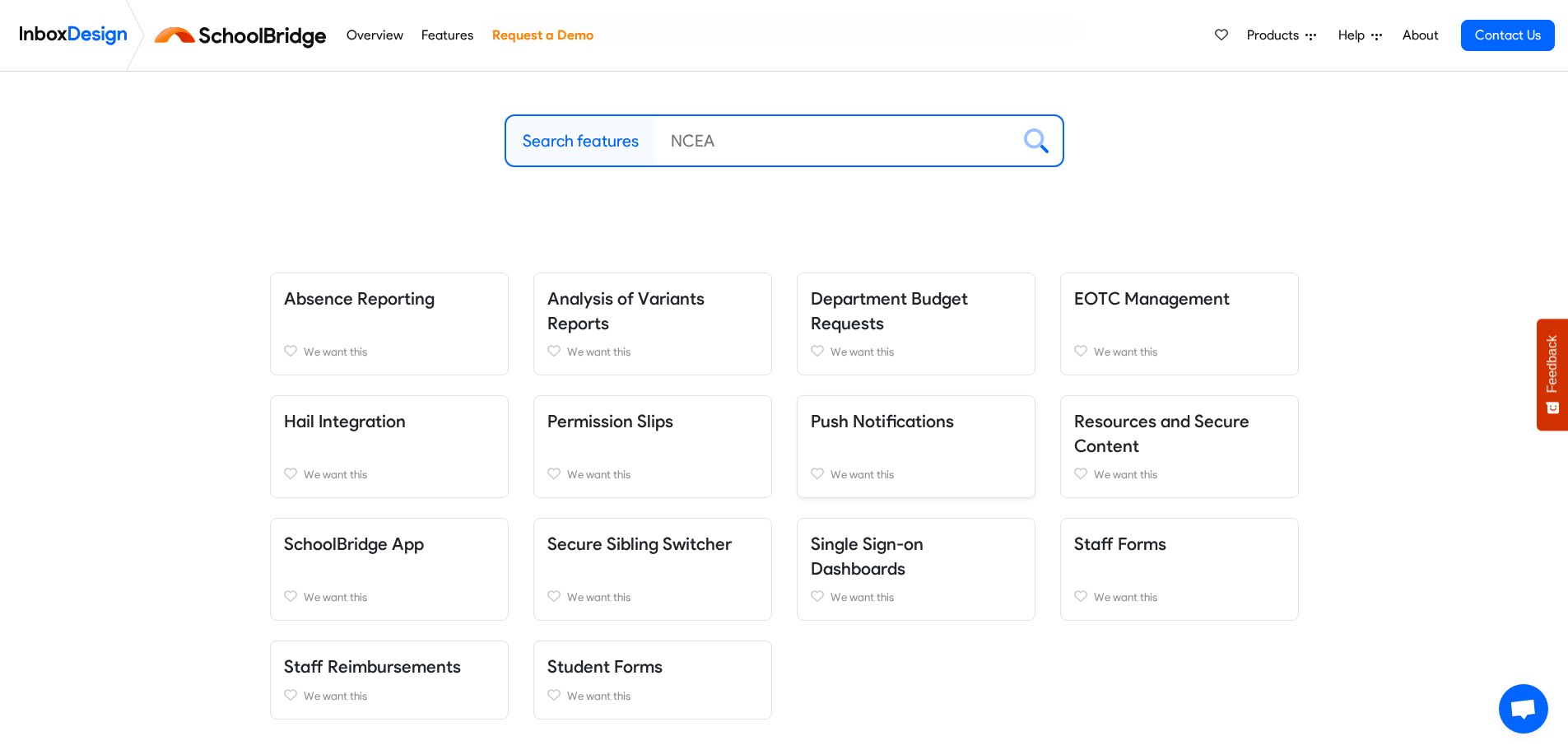
scroll to position [164, 0]
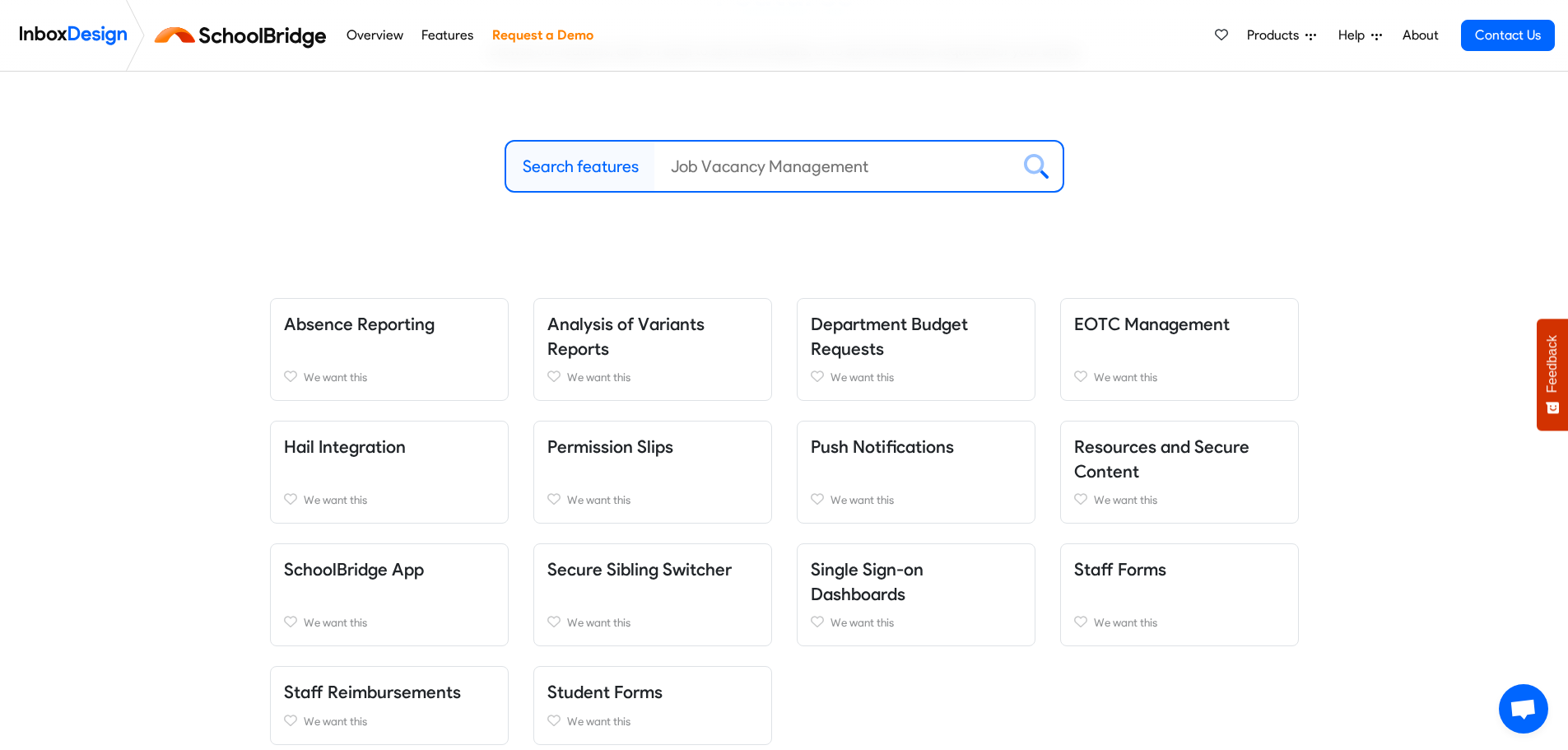
click at [772, 170] on input "Search features" at bounding box center [833, 166] width 357 height 49
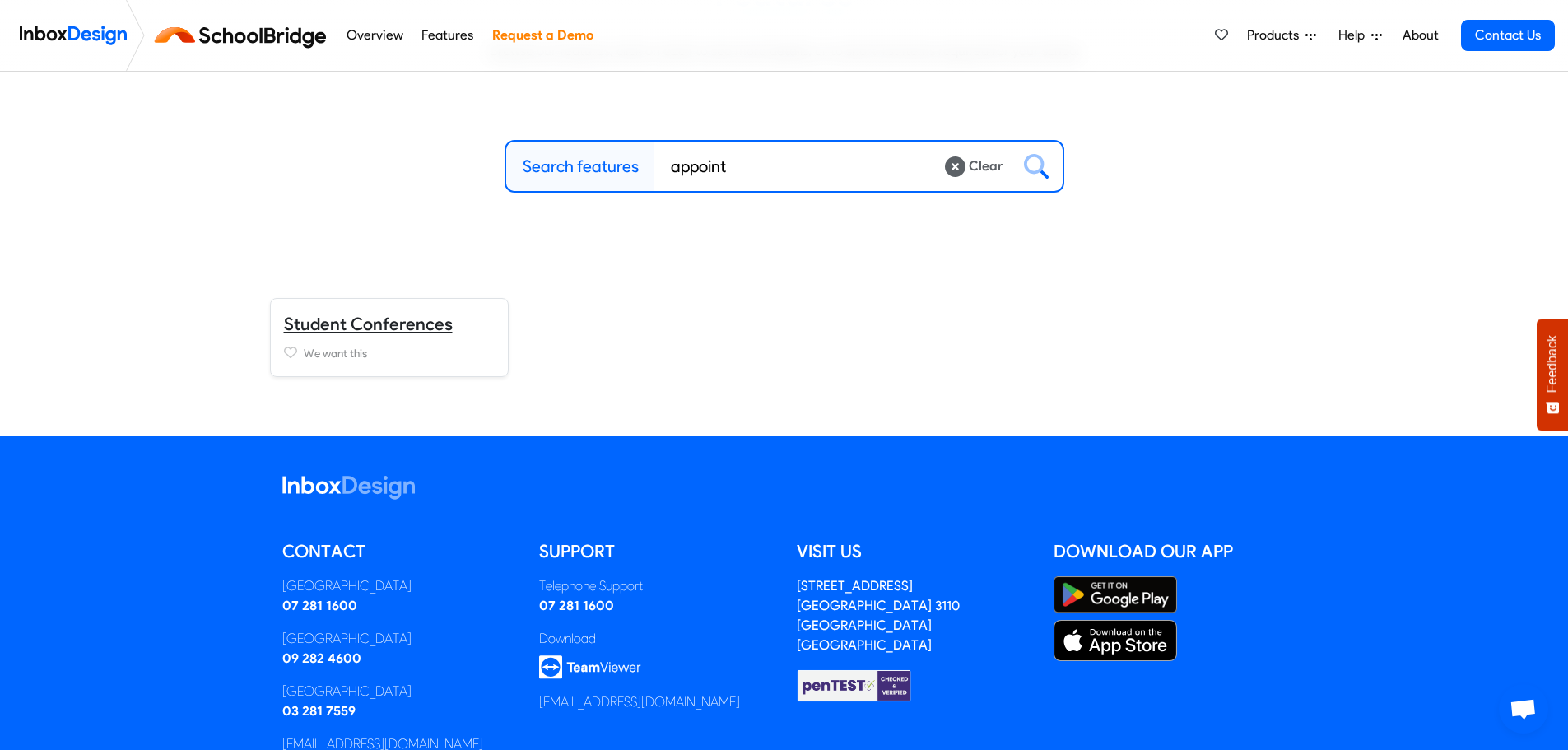
type input "appoint"
click at [373, 321] on link "Student Conferences" at bounding box center [368, 324] width 169 height 21
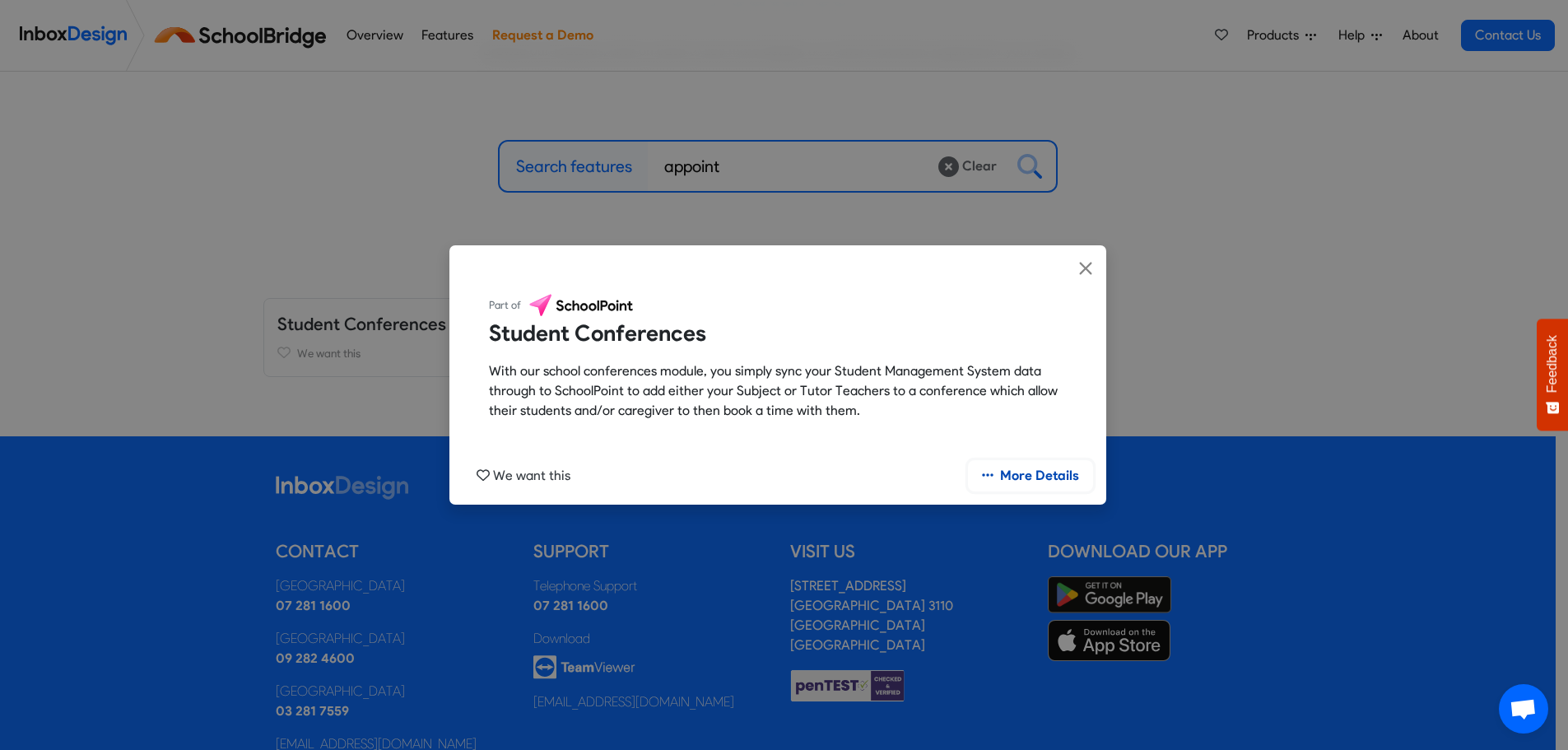
click at [995, 471] on link "More Details" at bounding box center [1030, 476] width 125 height 31
